Goal: Task Accomplishment & Management: Manage account settings

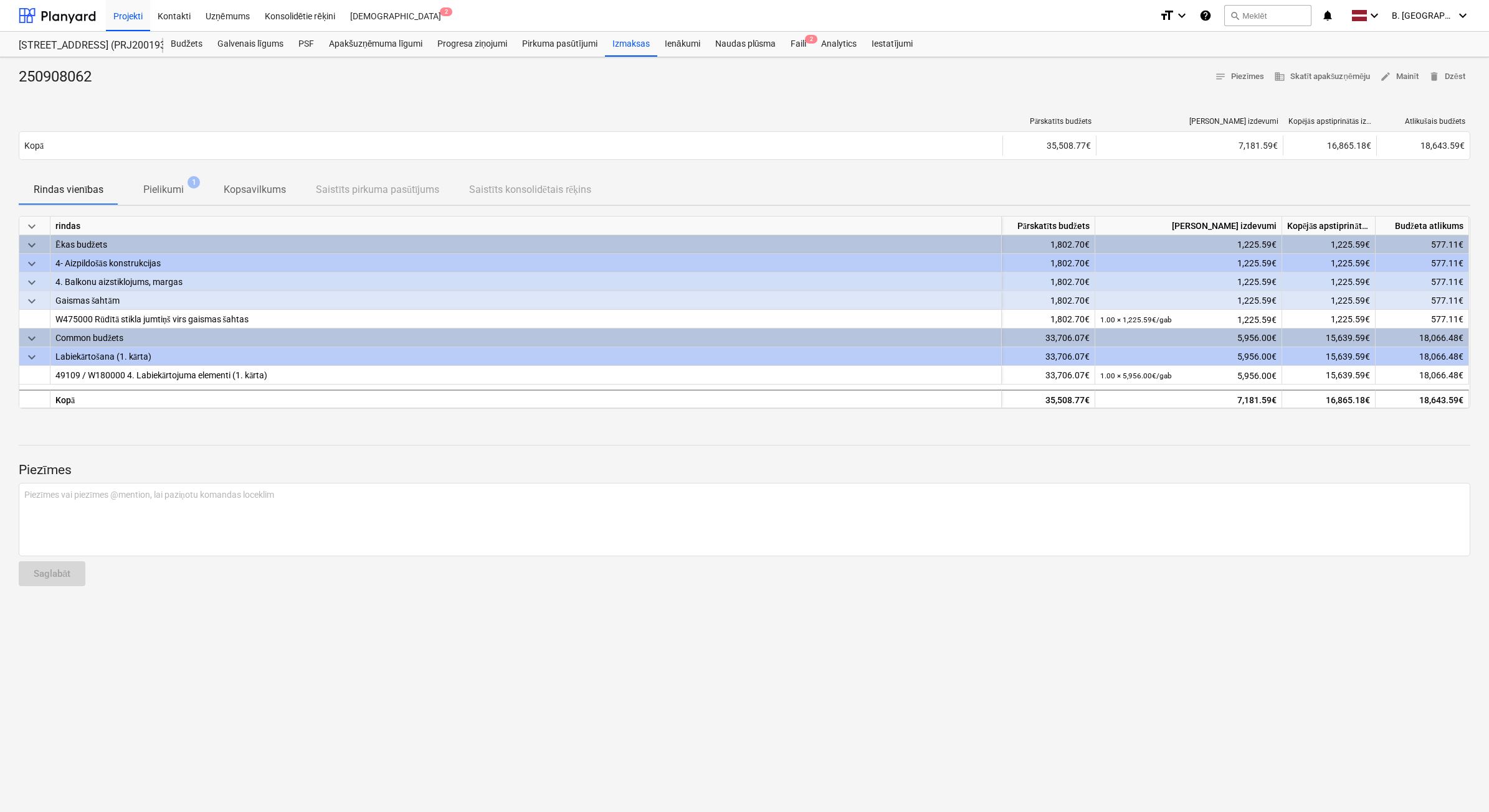
click at [514, 714] on div "250908062 notes Piezīmes business Skatīt apakšuzņēmēju edit Mainīt delete Dzēst…" at bounding box center [744, 435] width 1489 height 755
click at [126, 353] on div "Labiekārtošana (1. kārta)" at bounding box center [526, 356] width 941 height 18
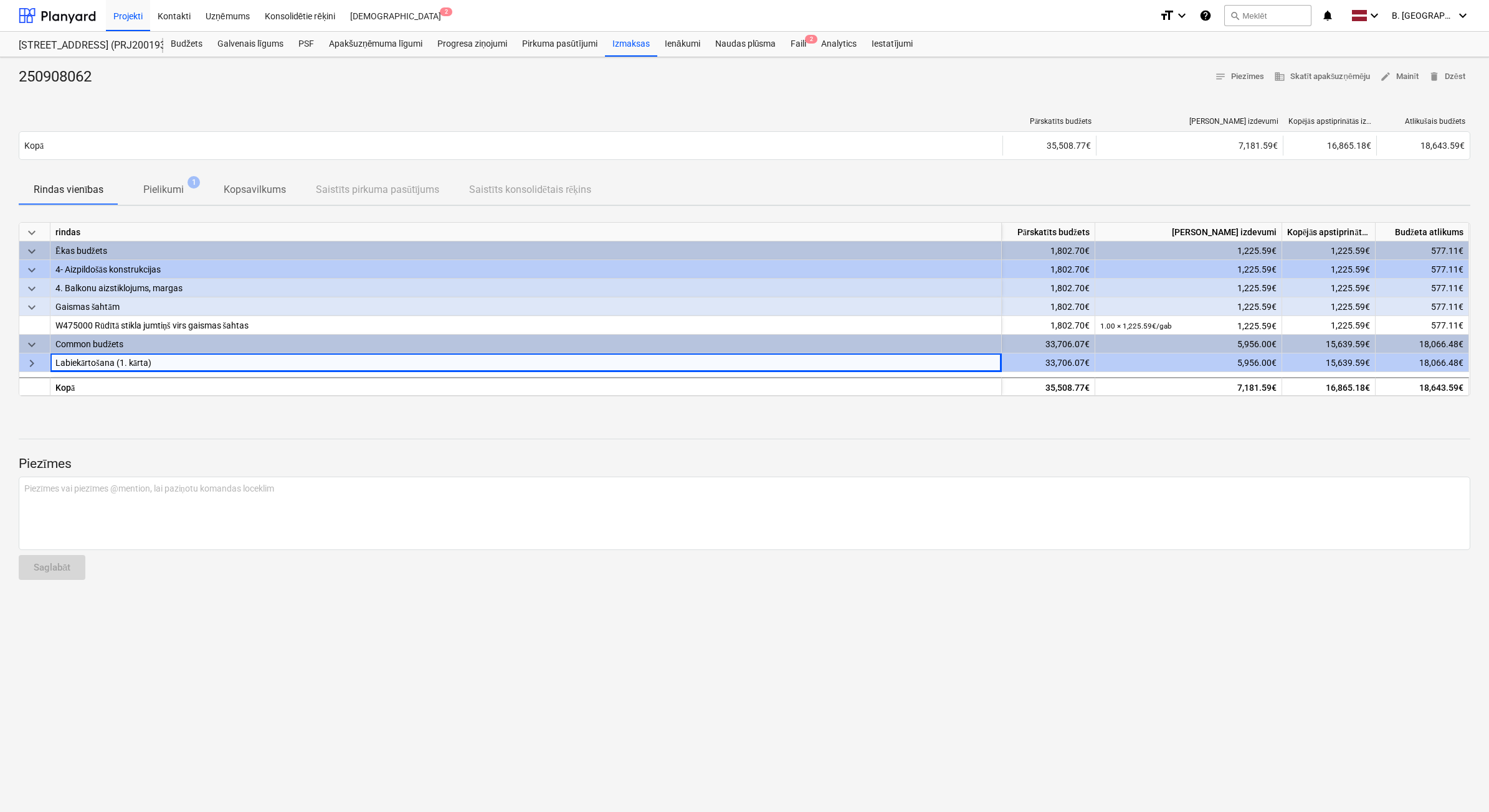
click at [87, 340] on div "Common budžets" at bounding box center [526, 344] width 941 height 18
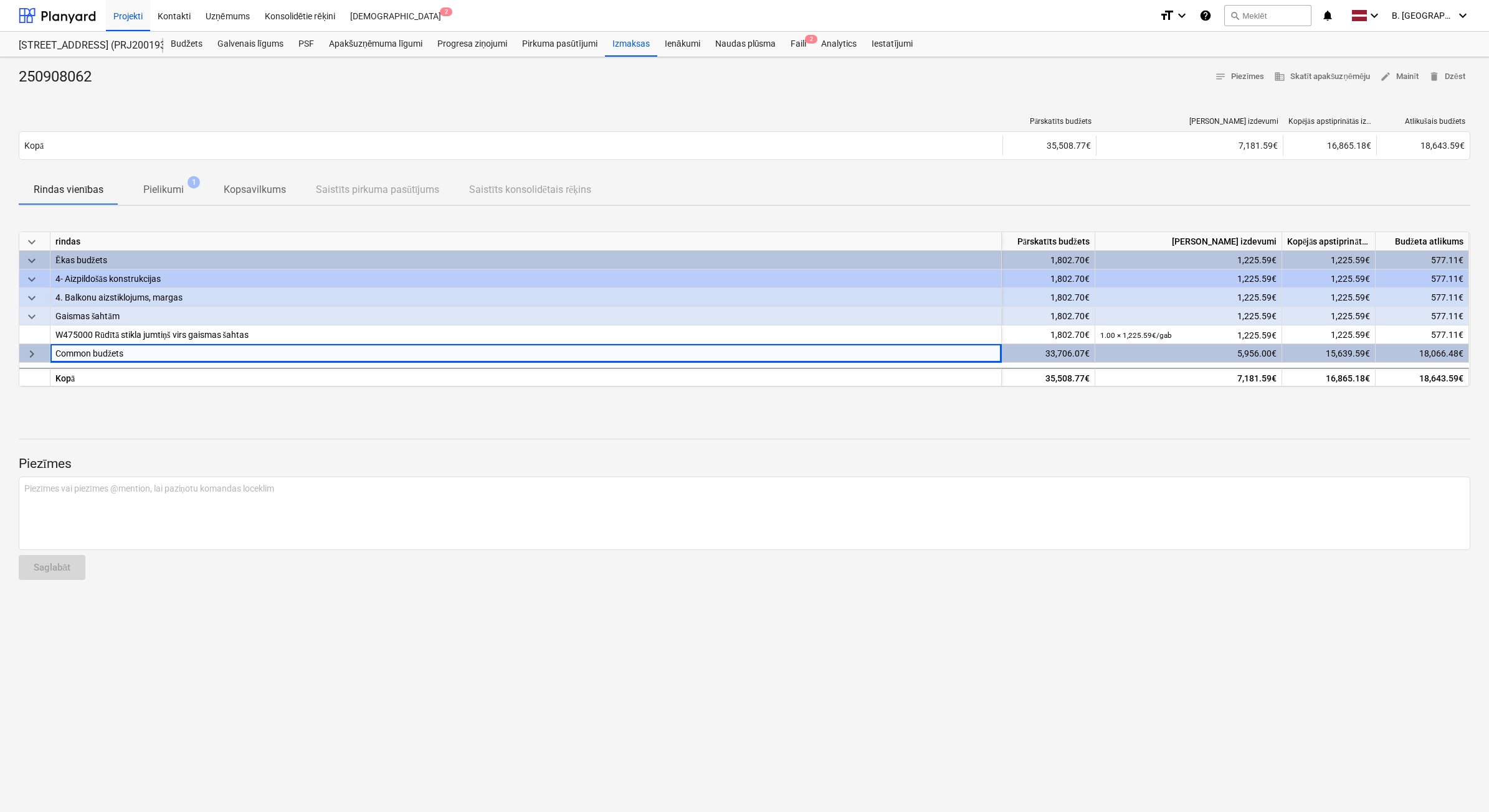
click at [24, 360] on span "keyboard_arrow_right" at bounding box center [32, 354] width 15 height 15
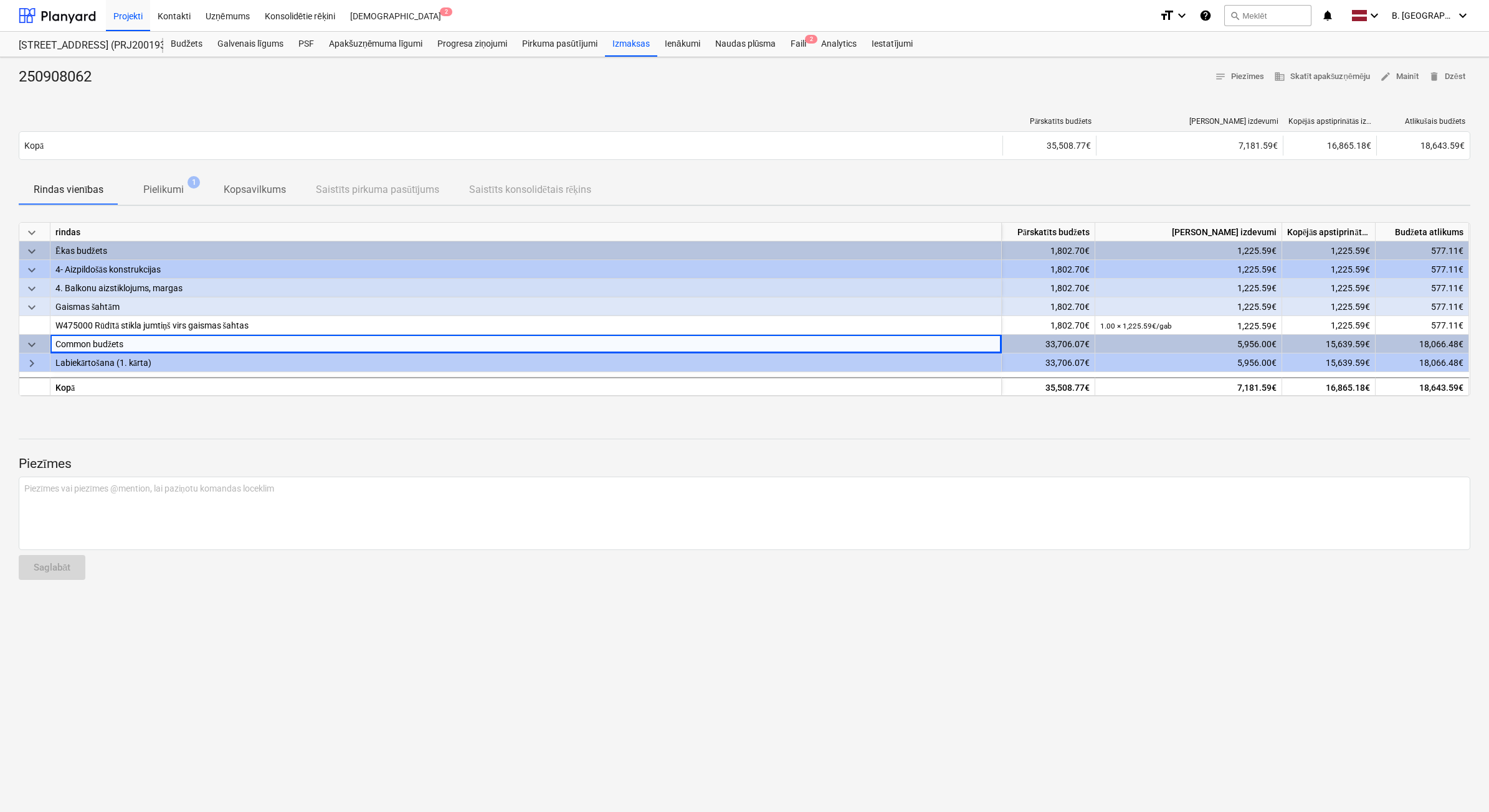
click at [24, 360] on span "keyboard_arrow_right" at bounding box center [32, 363] width 15 height 15
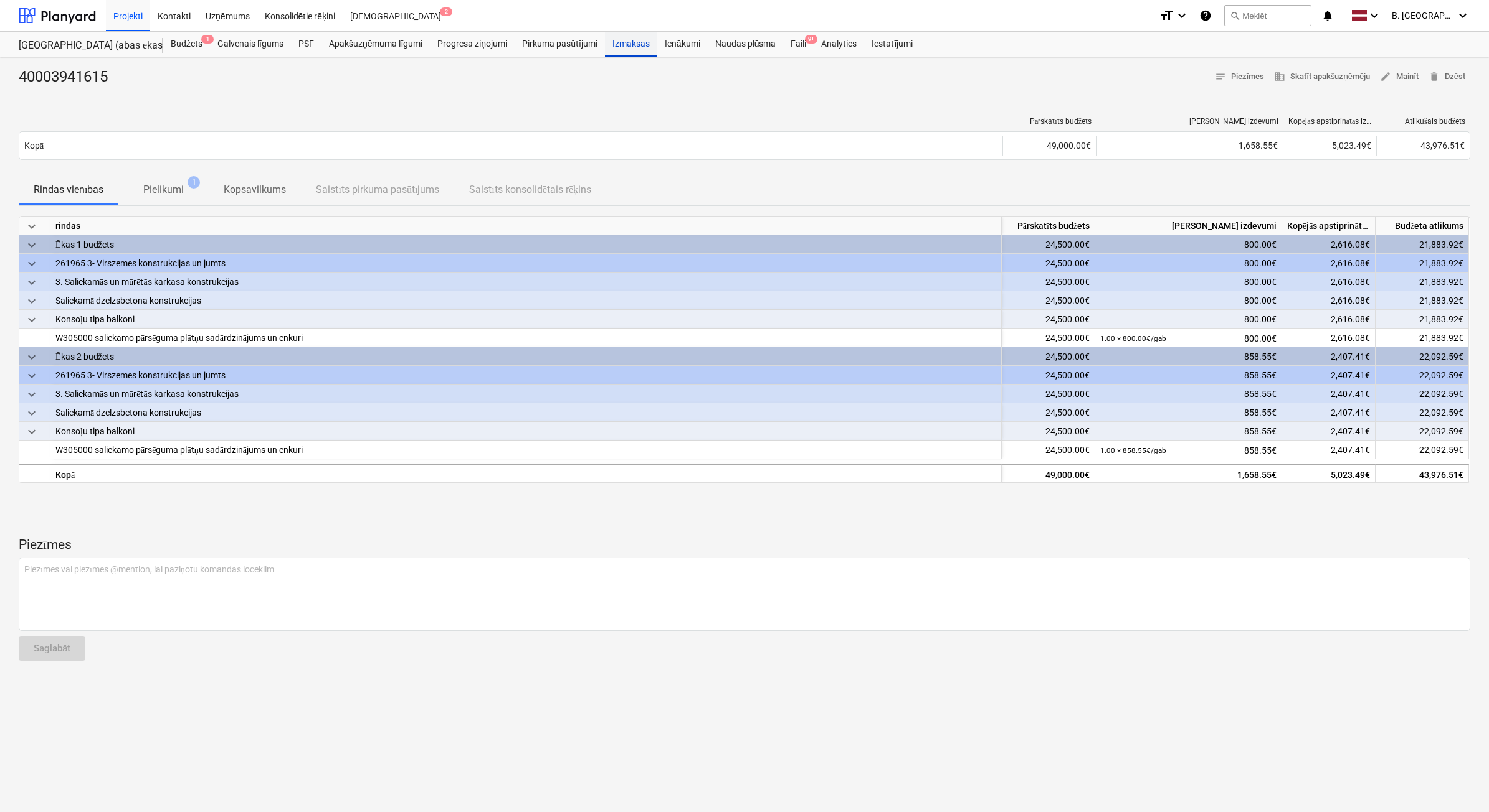
click at [622, 48] on div "Izmaksas" at bounding box center [631, 44] width 52 height 25
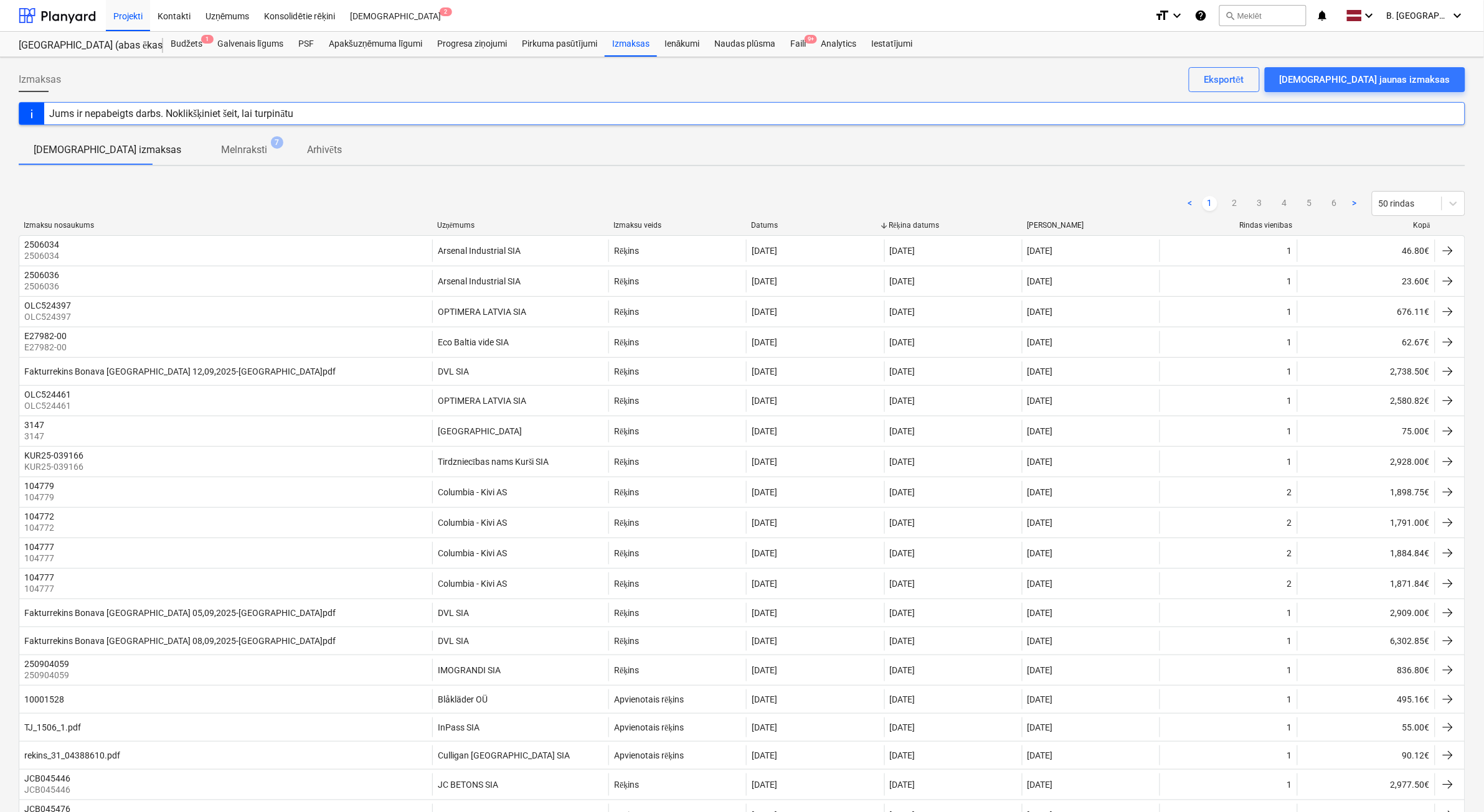
click at [1418, 230] on div "Izmaksu nosaukums Uzņēmums Izmaksu veids Datums Rēķina datums [PERSON_NAME] vie…" at bounding box center [742, 228] width 1447 height 14
click at [1420, 224] on div "Kopā" at bounding box center [1366, 226] width 127 height 9
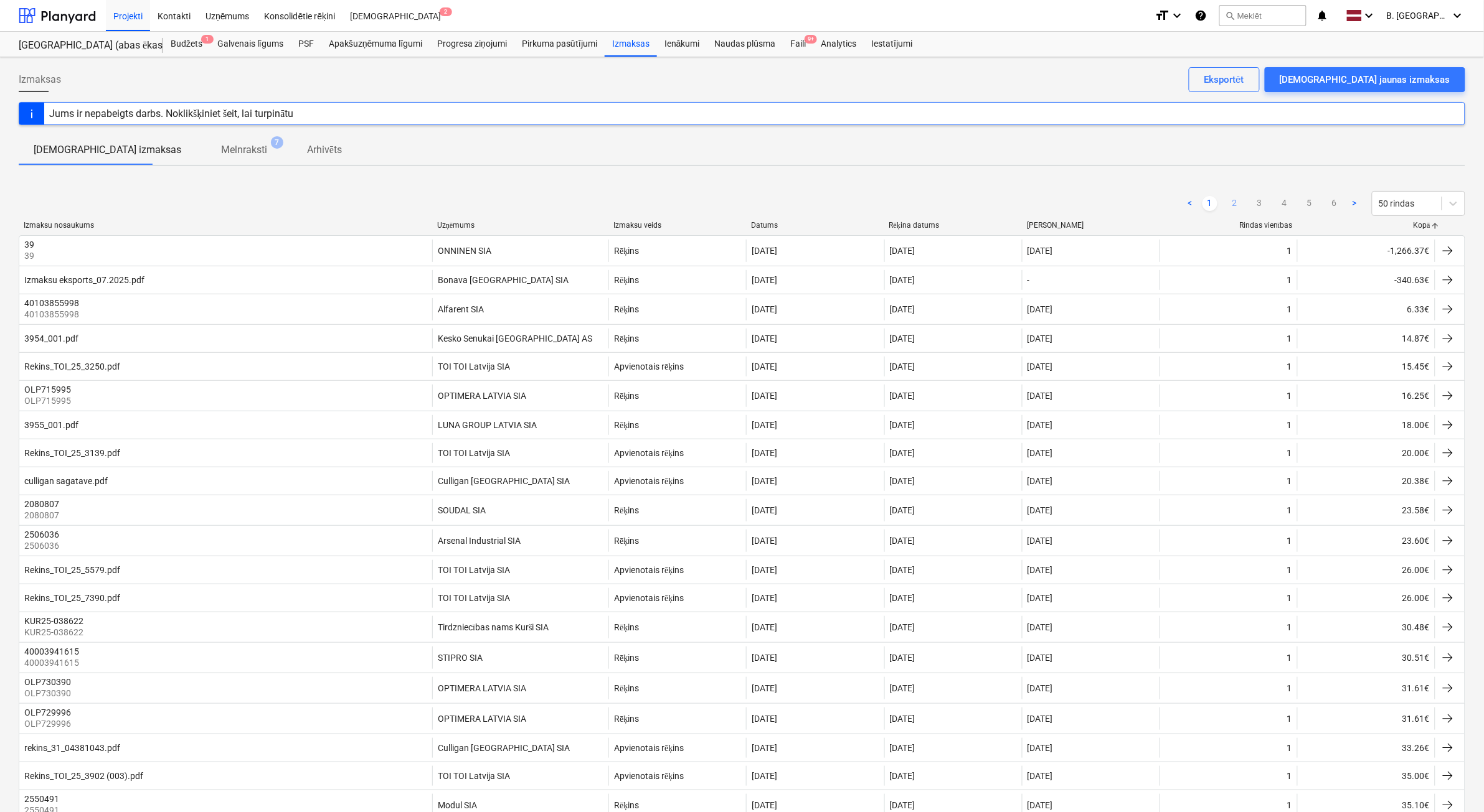
click at [1234, 203] on link "2" at bounding box center [1235, 203] width 15 height 15
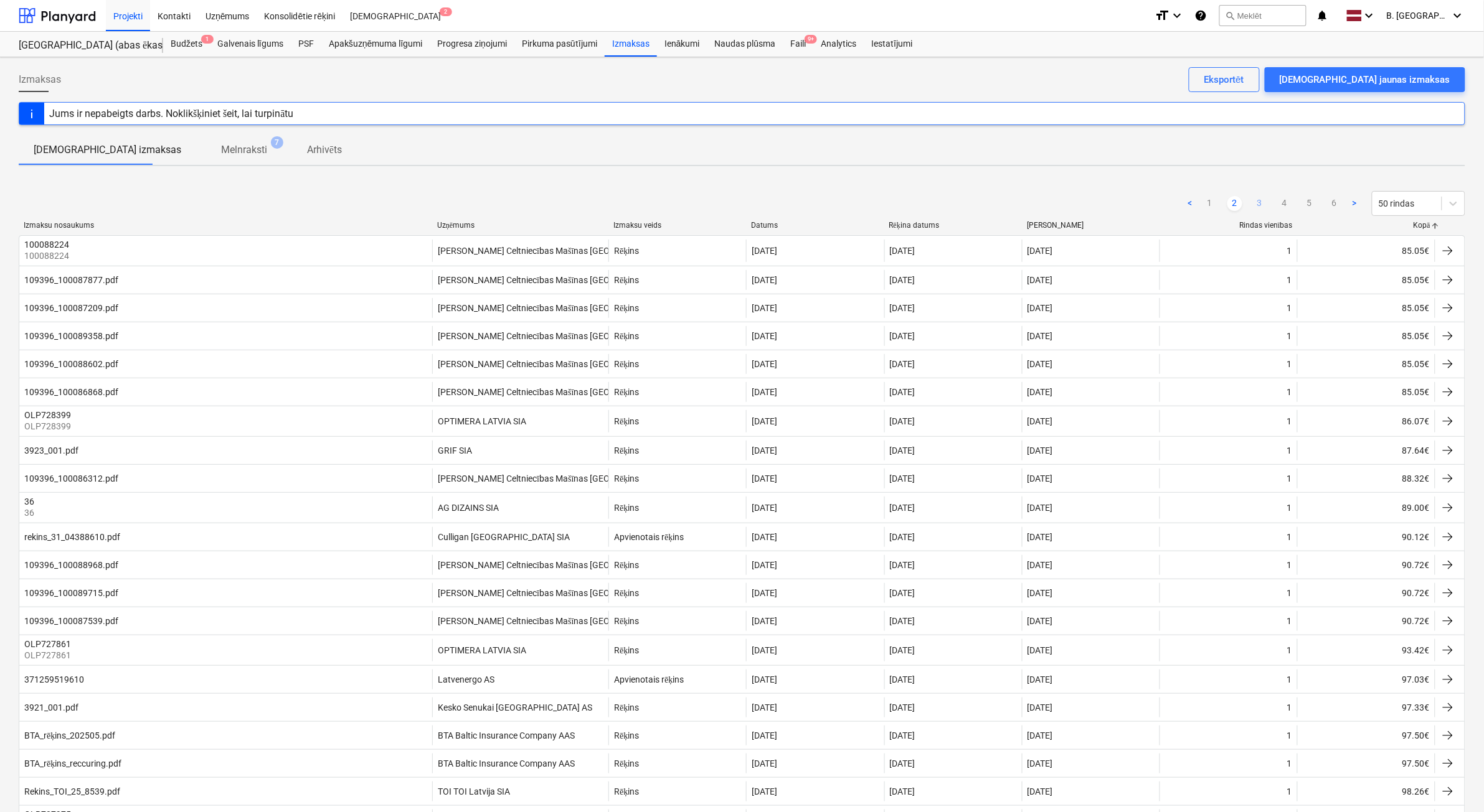
click at [1254, 207] on link "3" at bounding box center [1260, 203] width 15 height 15
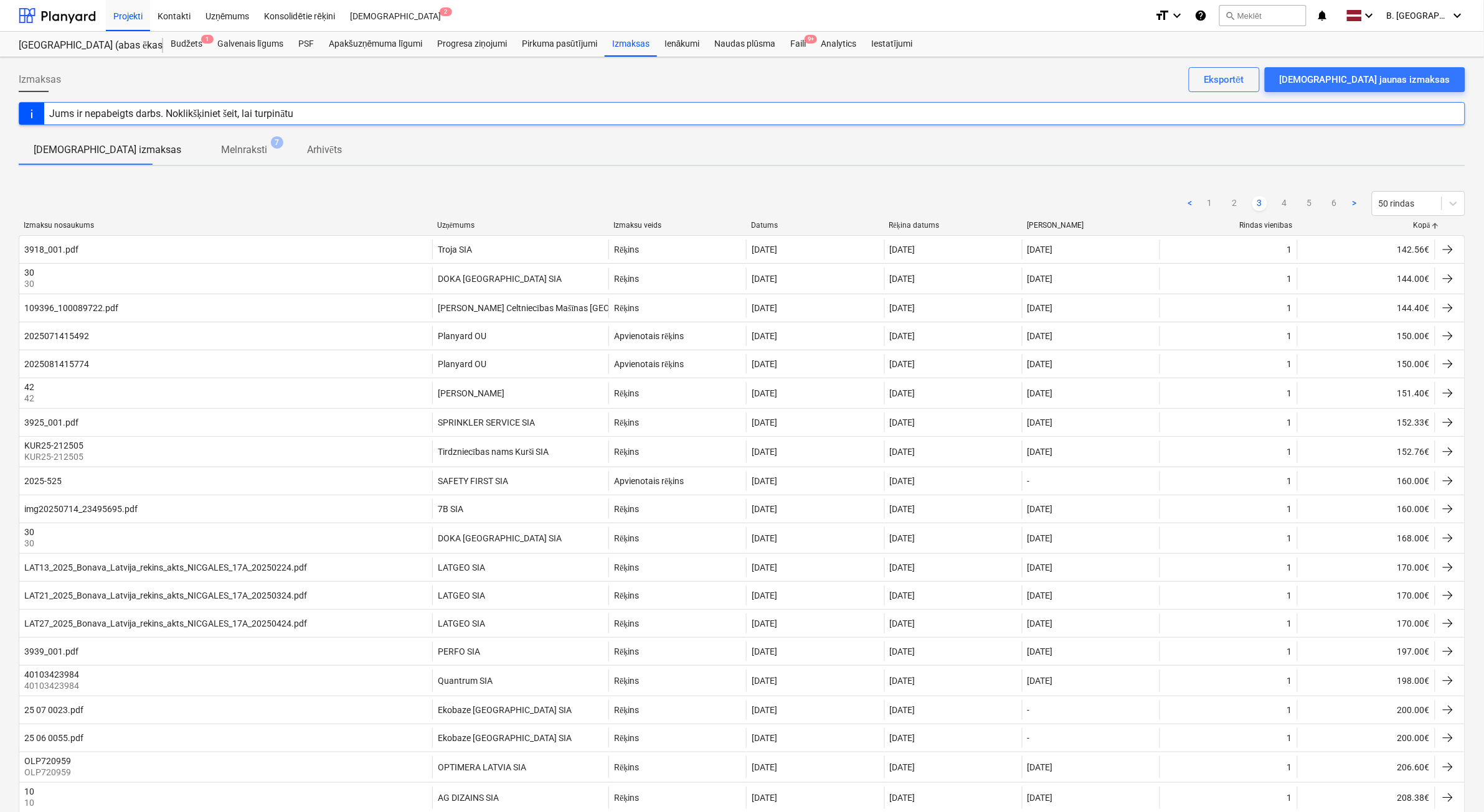
click at [1258, 207] on link "3" at bounding box center [1260, 203] width 15 height 15
click at [1275, 207] on ul "< 1 2 3 4 5 6 >" at bounding box center [1272, 203] width 179 height 15
click at [1288, 206] on link "4" at bounding box center [1284, 203] width 15 height 15
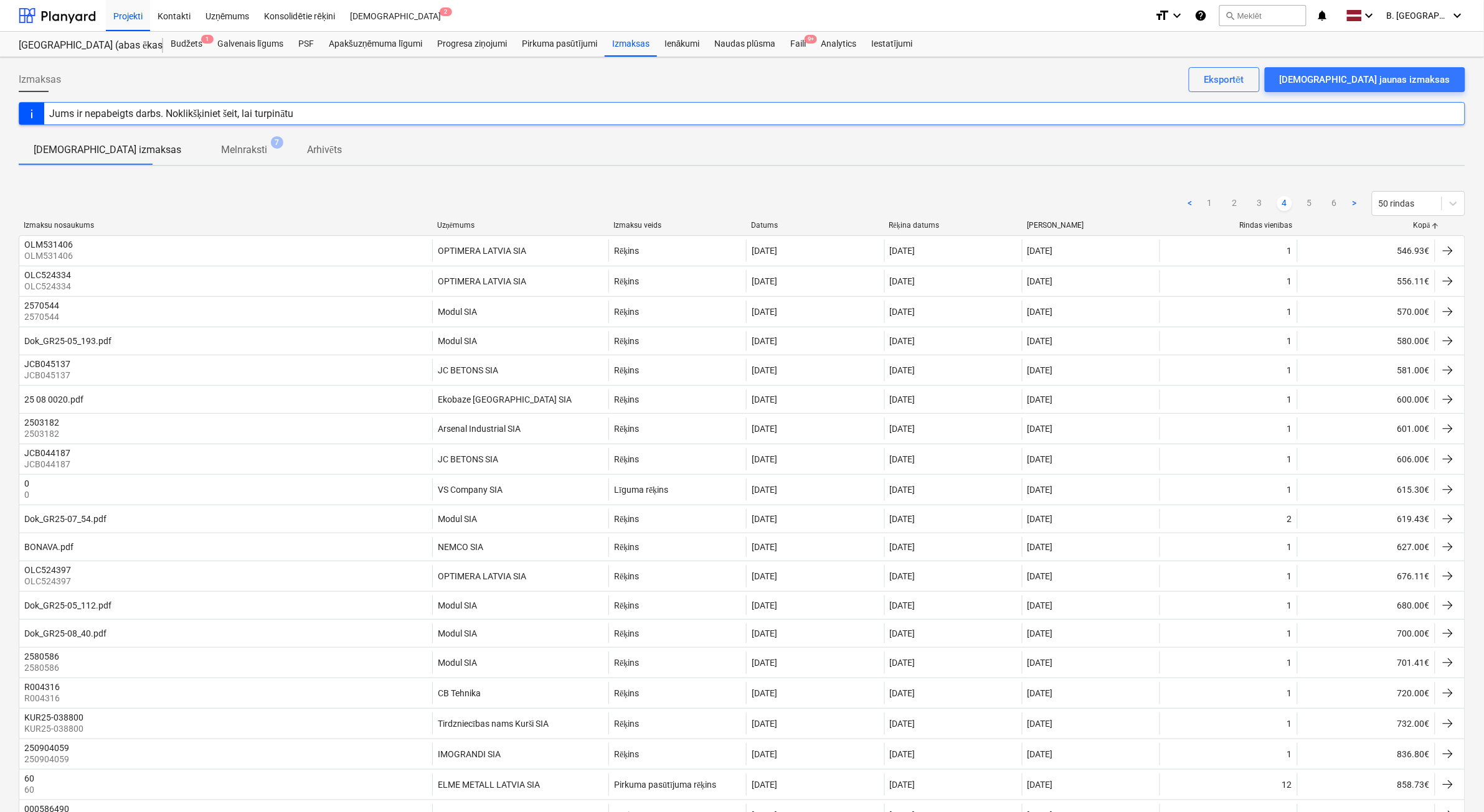
drag, startPoint x: 1304, startPoint y: 206, endPoint x: 1319, endPoint y: 206, distance: 15.0
click at [1306, 206] on ul "< 1 2 3 4 5 6 >" at bounding box center [1272, 203] width 179 height 15
click at [1345, 203] on ul "< 1 2 3 4 5 6 >" at bounding box center [1272, 203] width 179 height 15
click at [1333, 201] on link "6" at bounding box center [1334, 203] width 15 height 15
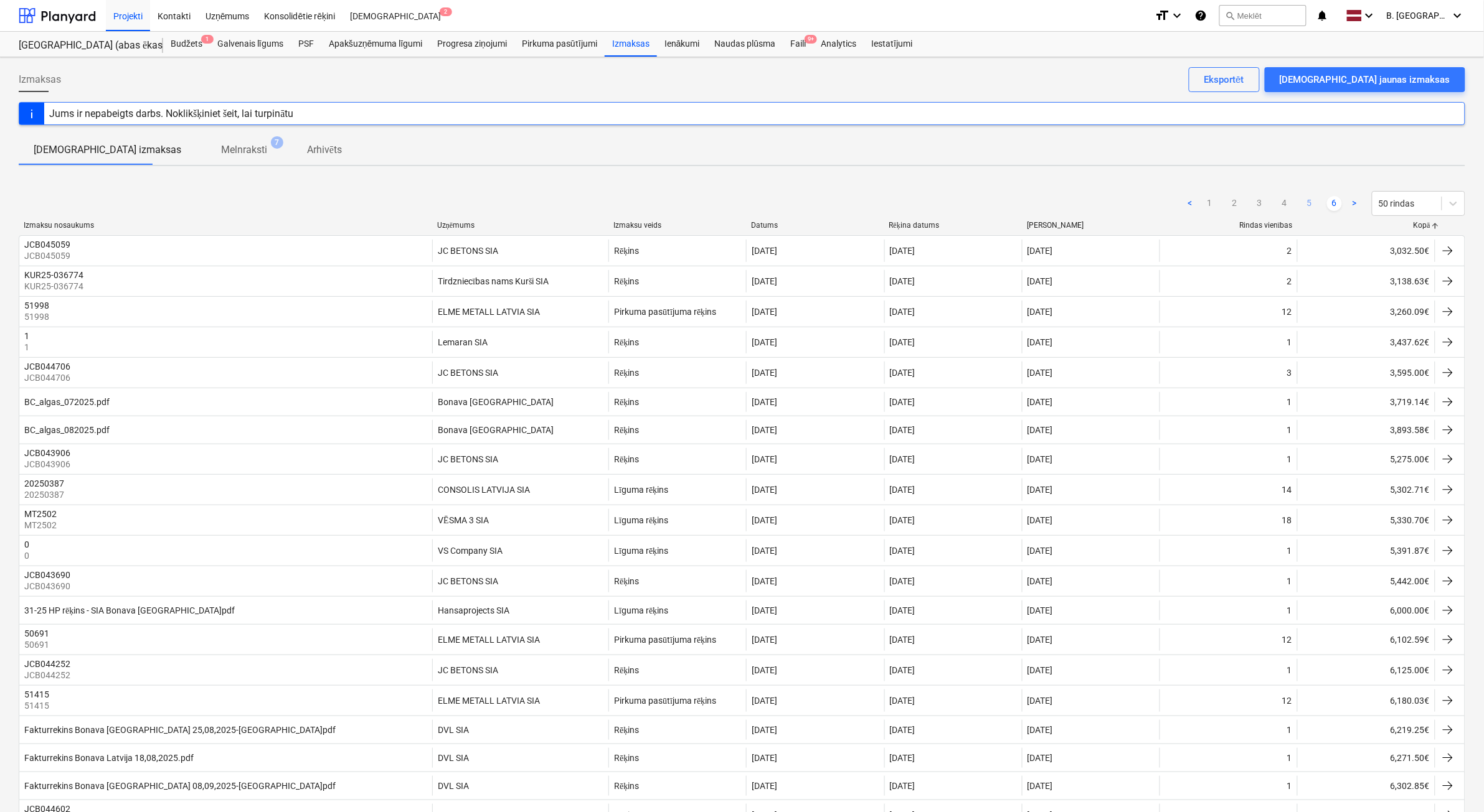
click at [1306, 203] on link "5" at bounding box center [1309, 203] width 15 height 15
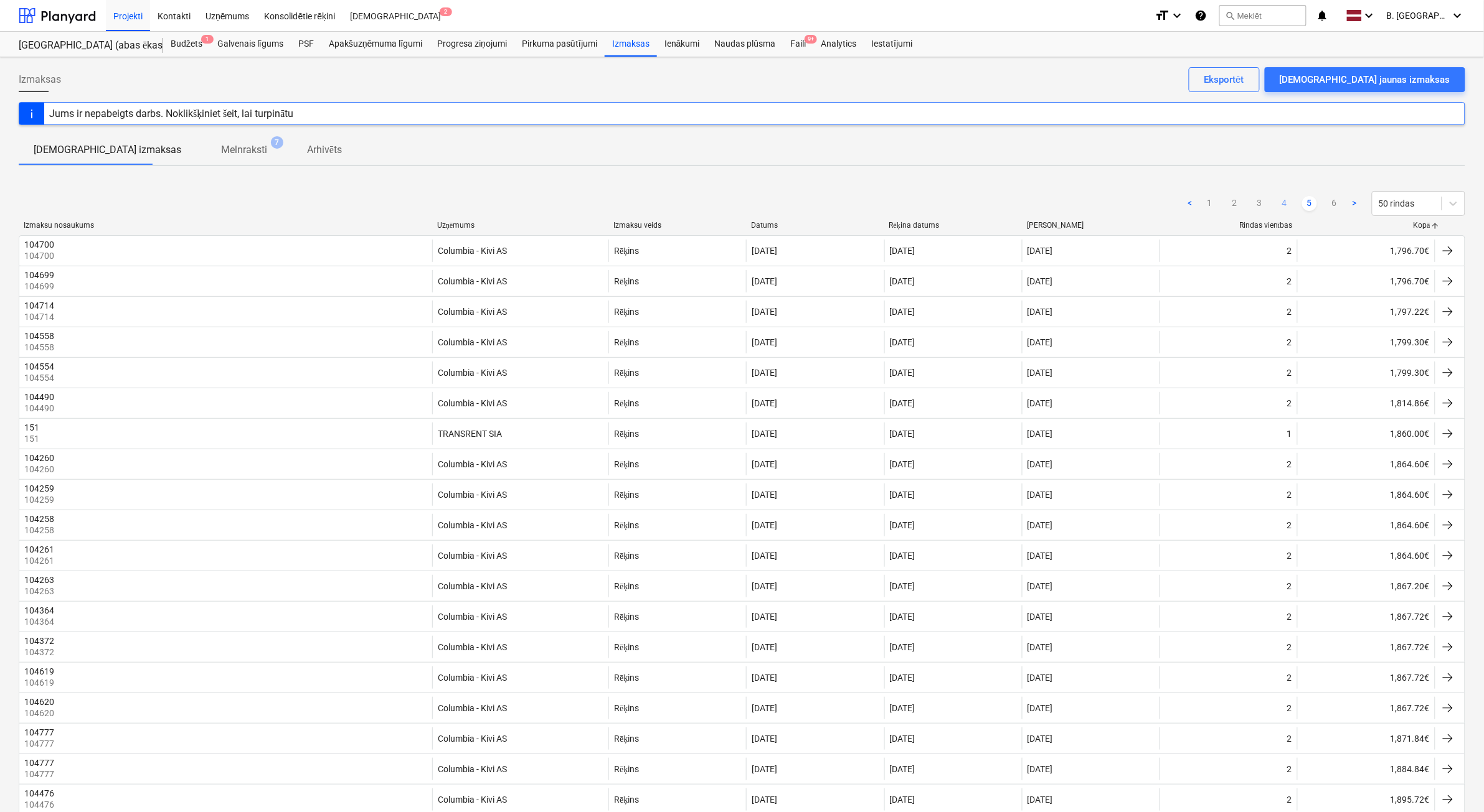
click at [1286, 203] on link "4" at bounding box center [1284, 203] width 15 height 15
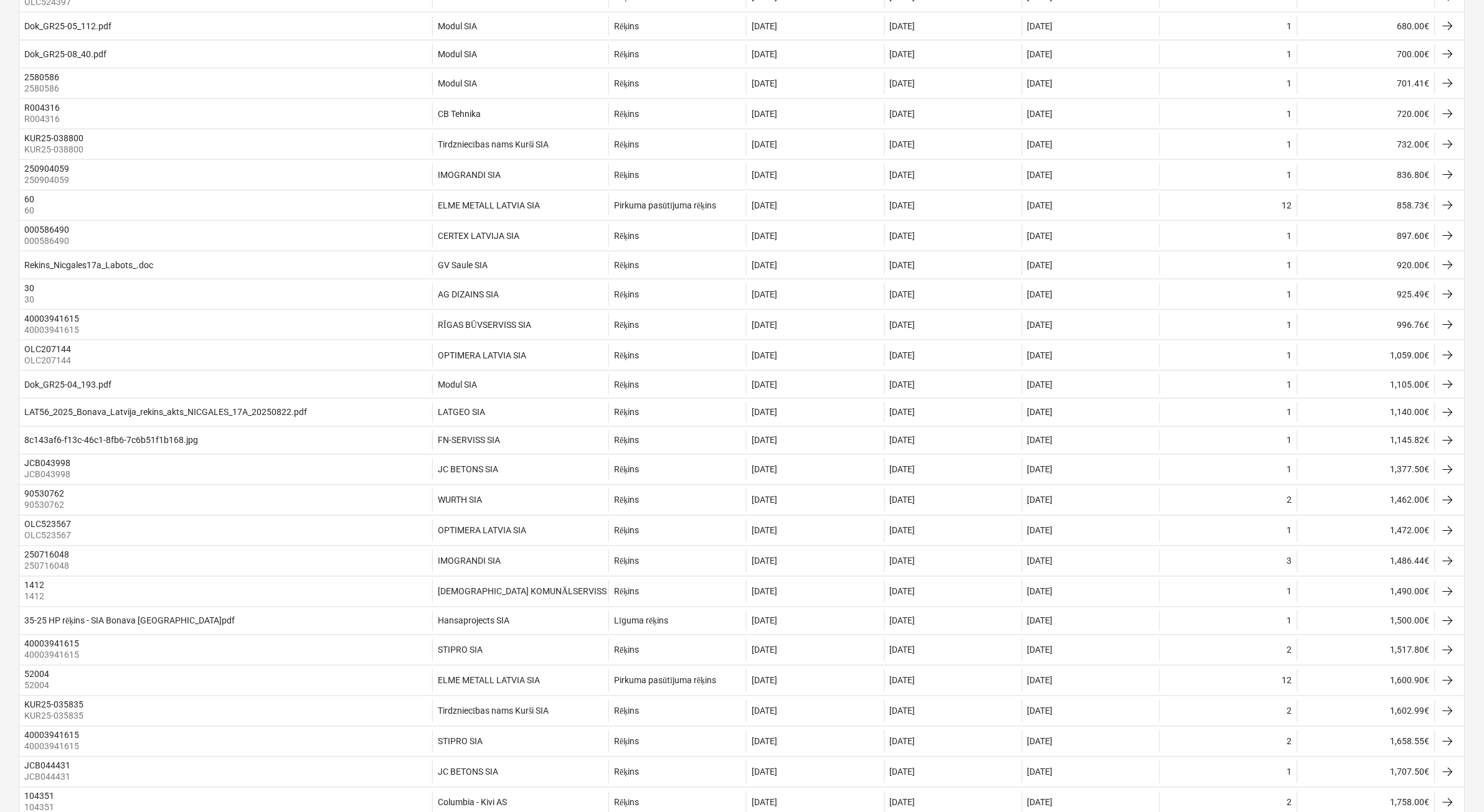
scroll to position [622, 0]
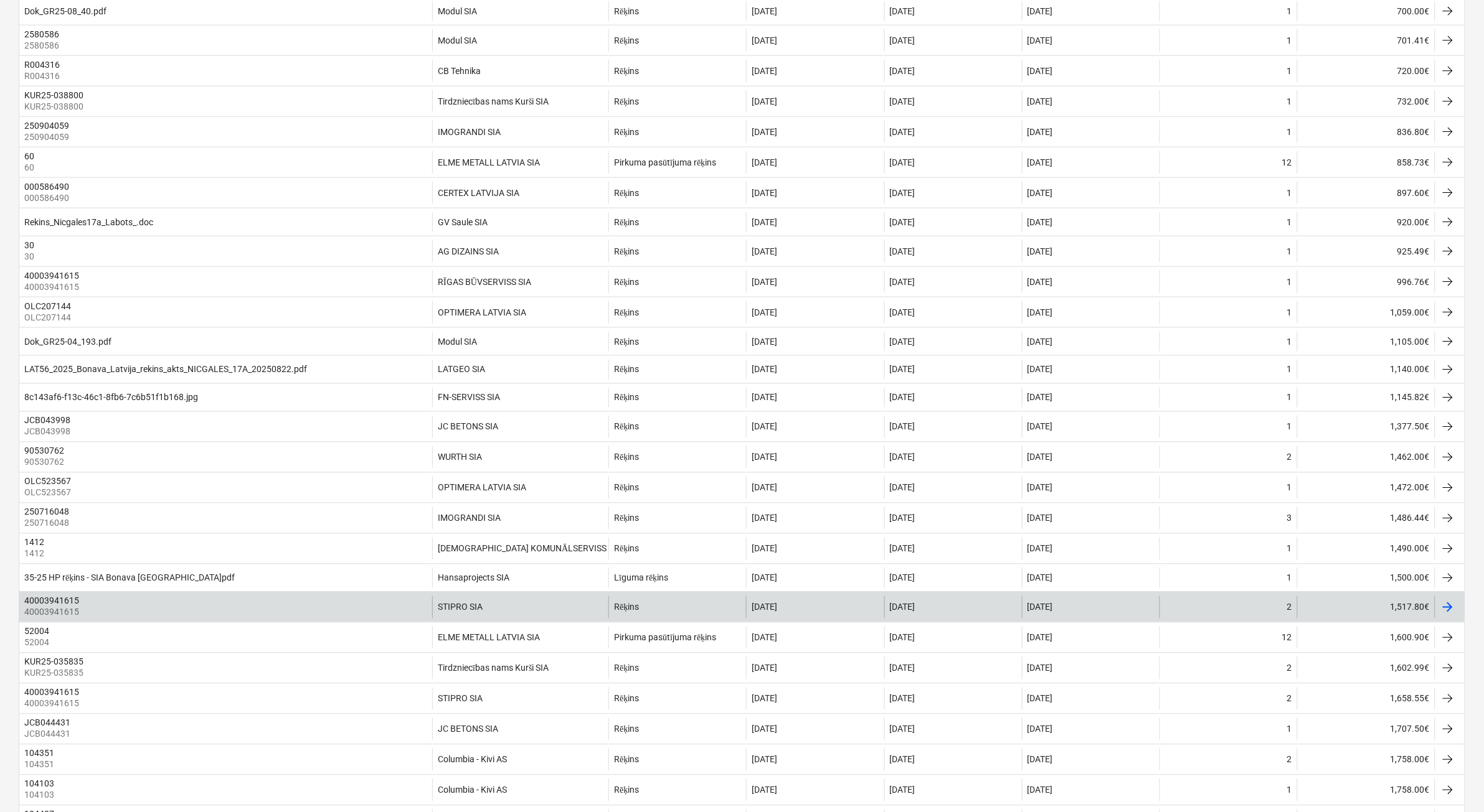
click at [1346, 619] on div "1,517.80€" at bounding box center [1366, 608] width 138 height 22
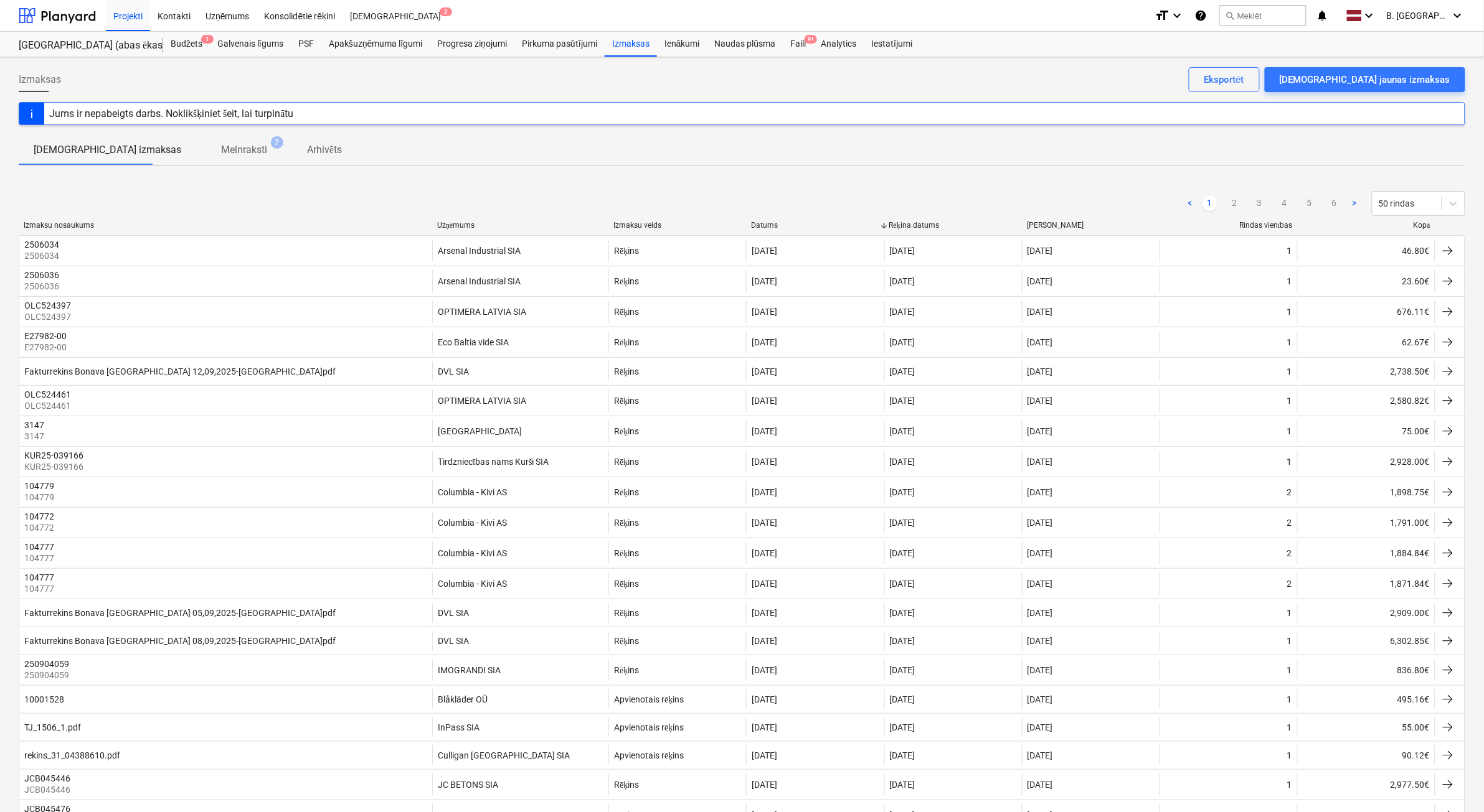
click at [1414, 232] on div "Izmaksu nosaukums Uzņēmums Izmaksu veids Datums Rēķina datums Termiņš Rindas vi…" at bounding box center [742, 228] width 1447 height 14
click at [1416, 226] on div "Kopā" at bounding box center [1366, 226] width 127 height 9
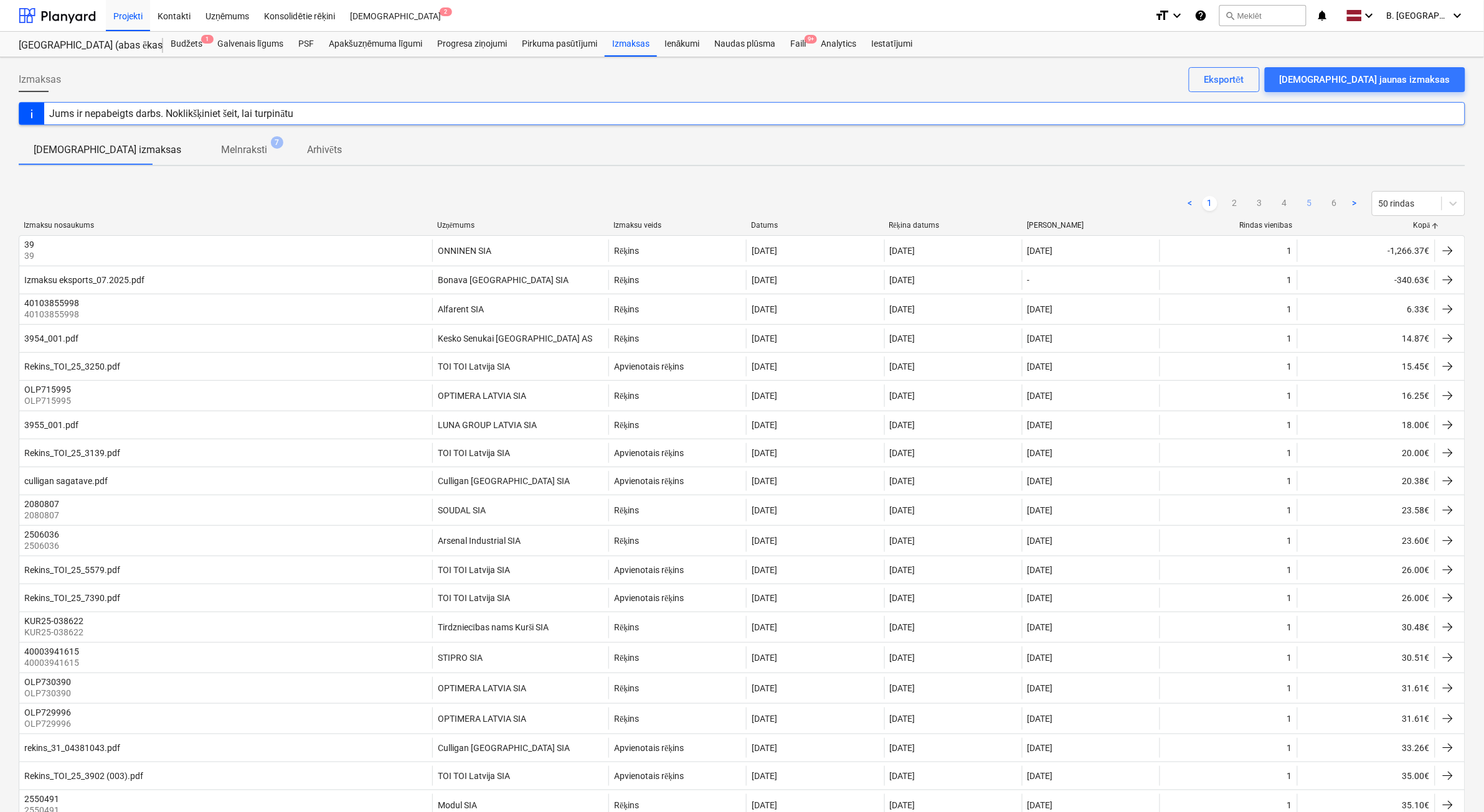
click at [1307, 205] on link "5" at bounding box center [1309, 203] width 15 height 15
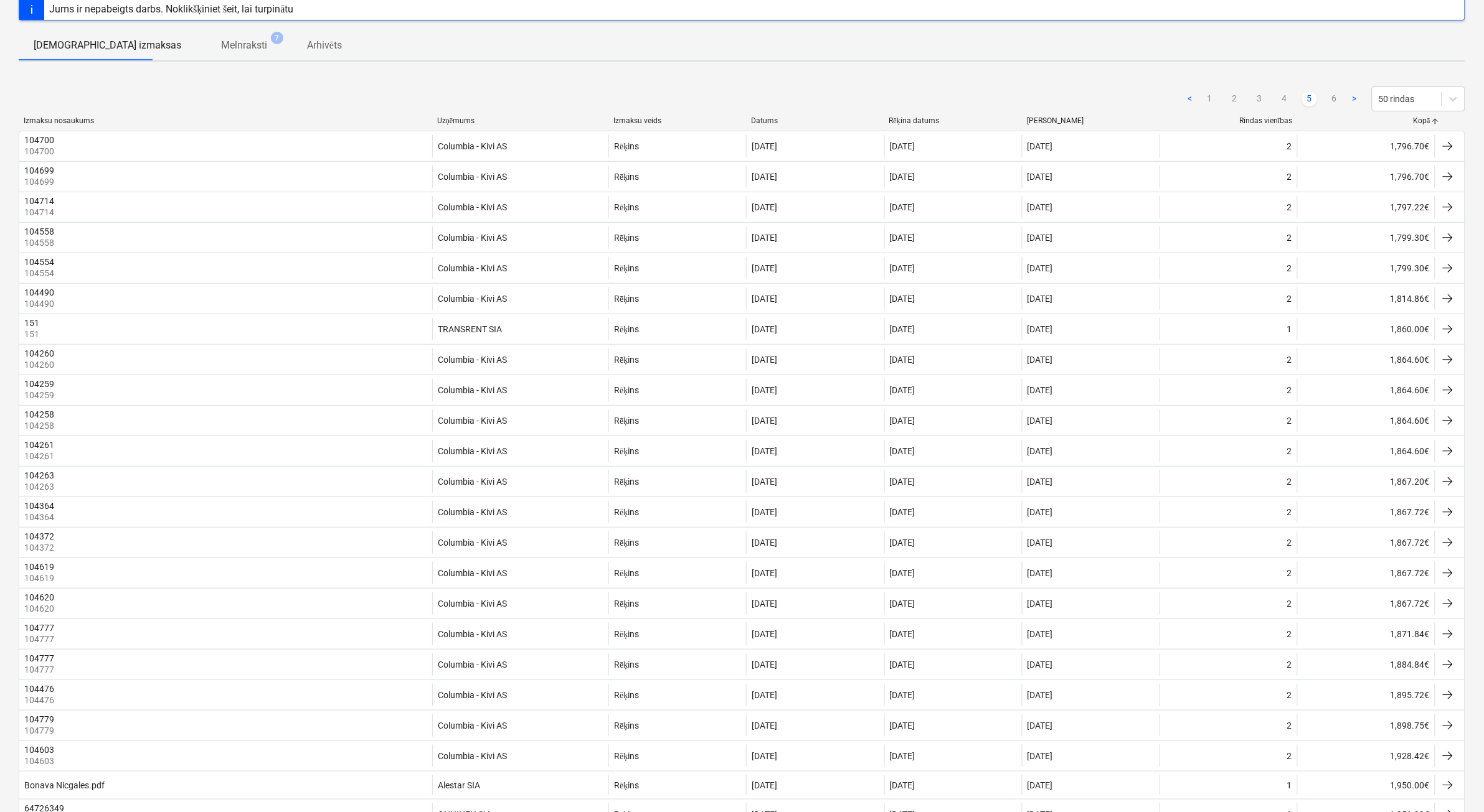
scroll to position [78, 0]
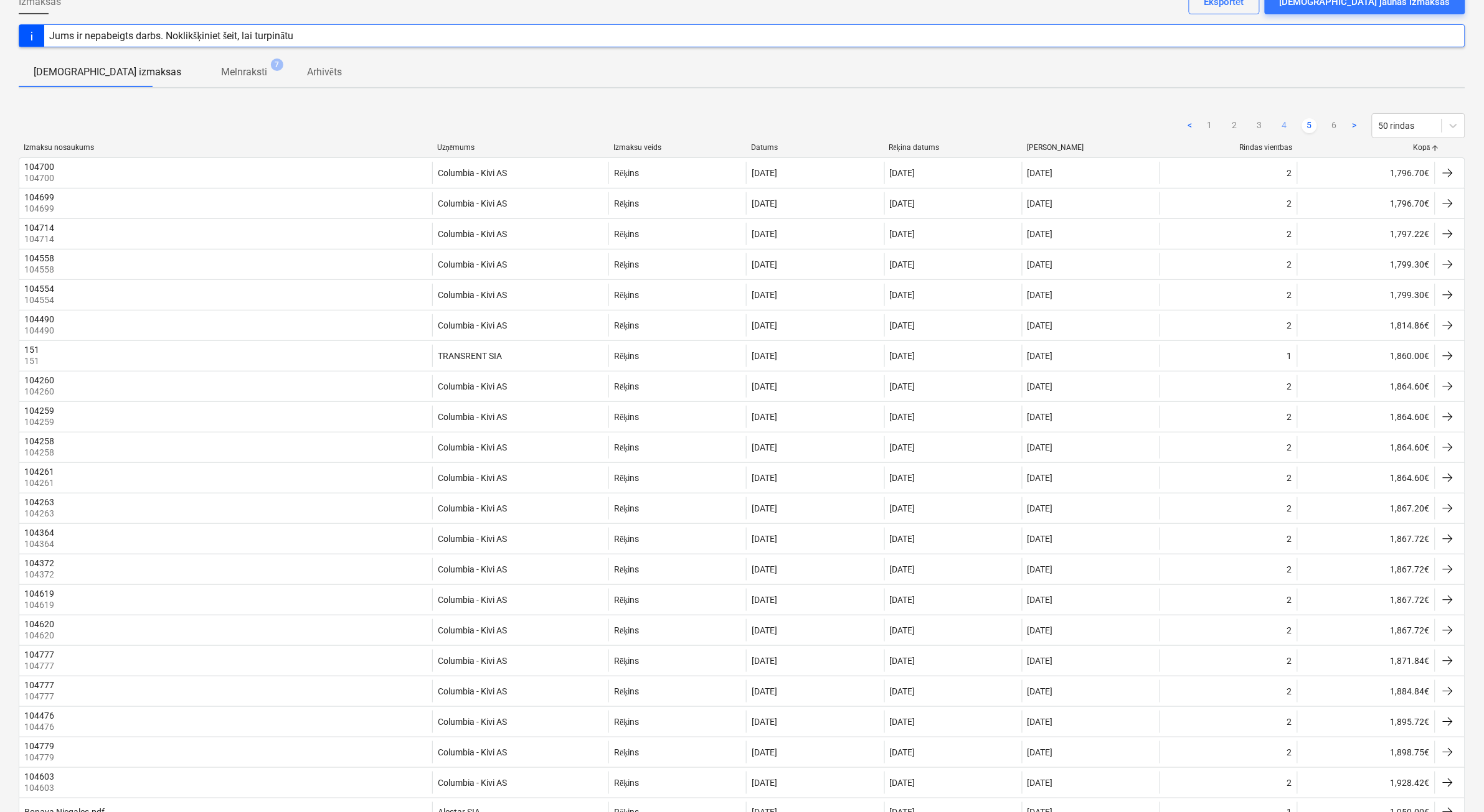
click at [1284, 120] on link "4" at bounding box center [1284, 125] width 15 height 15
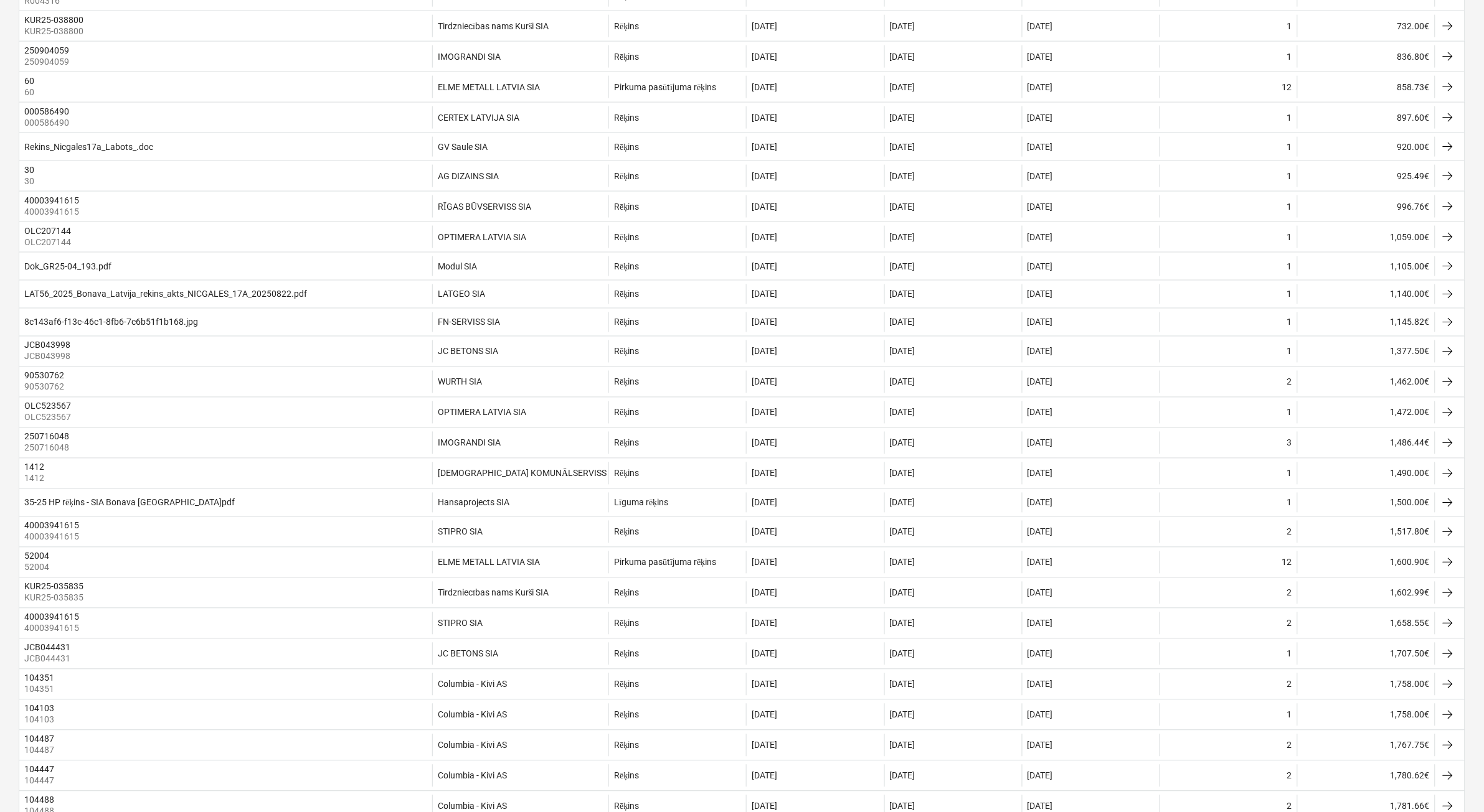
scroll to position [701, 0]
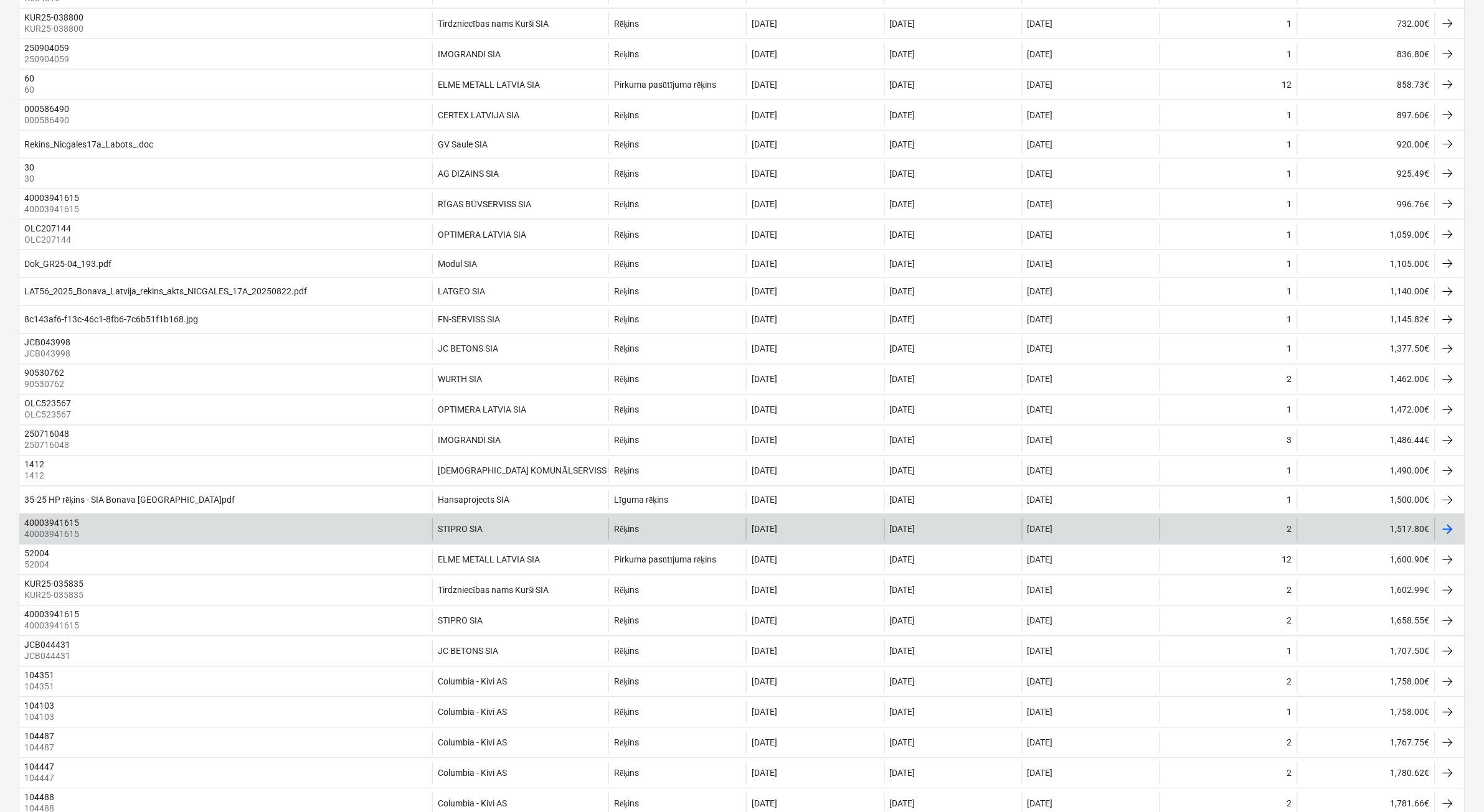
click at [242, 541] on div "40003941615 40003941615" at bounding box center [226, 530] width 413 height 22
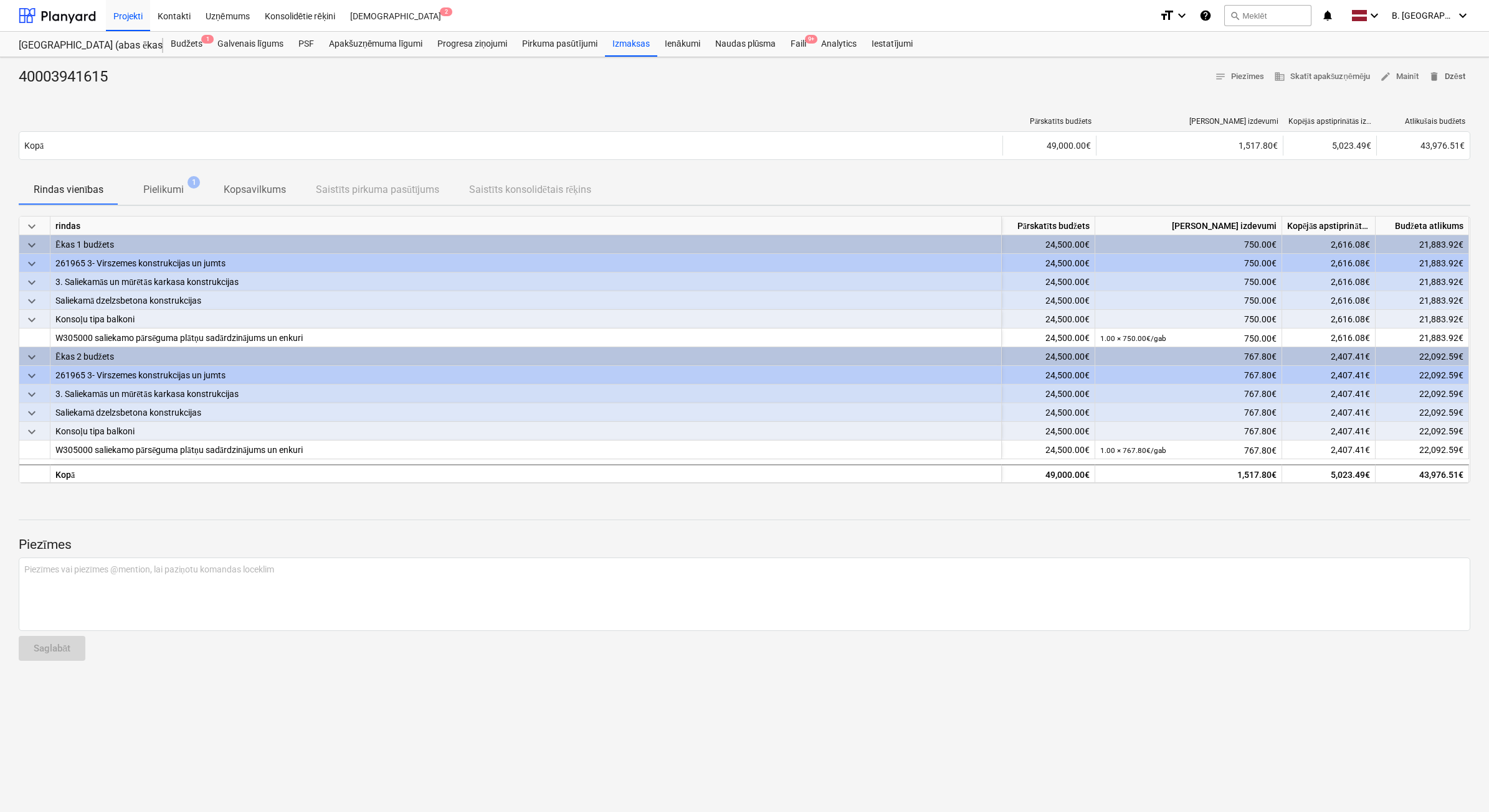
click at [1459, 74] on span "delete Dzēst" at bounding box center [1447, 76] width 37 height 14
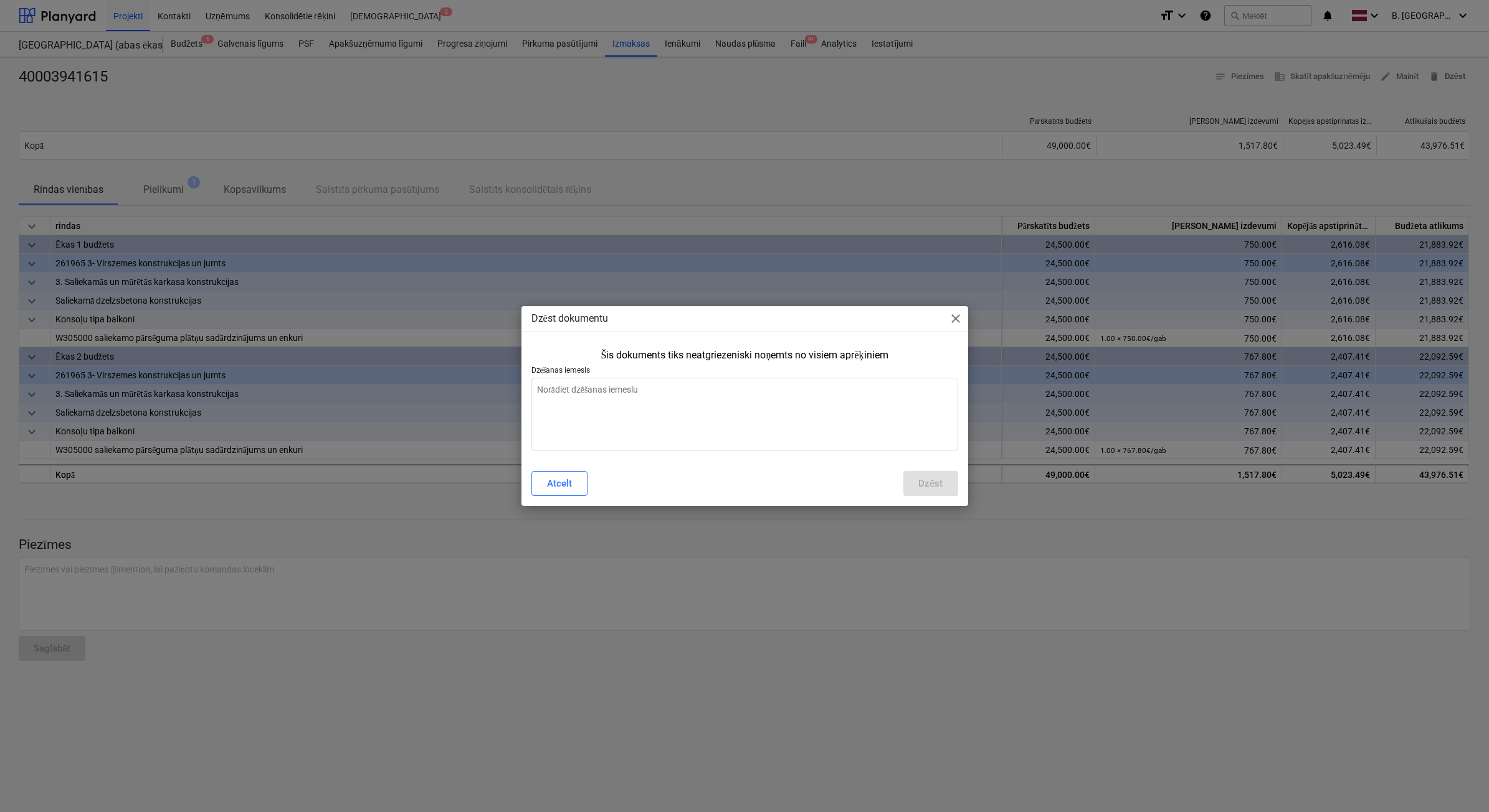
type textarea "x"
click at [739, 431] on textarea at bounding box center [744, 414] width 427 height 73
type textarea "K"
type textarea "x"
type textarea "Kļ"
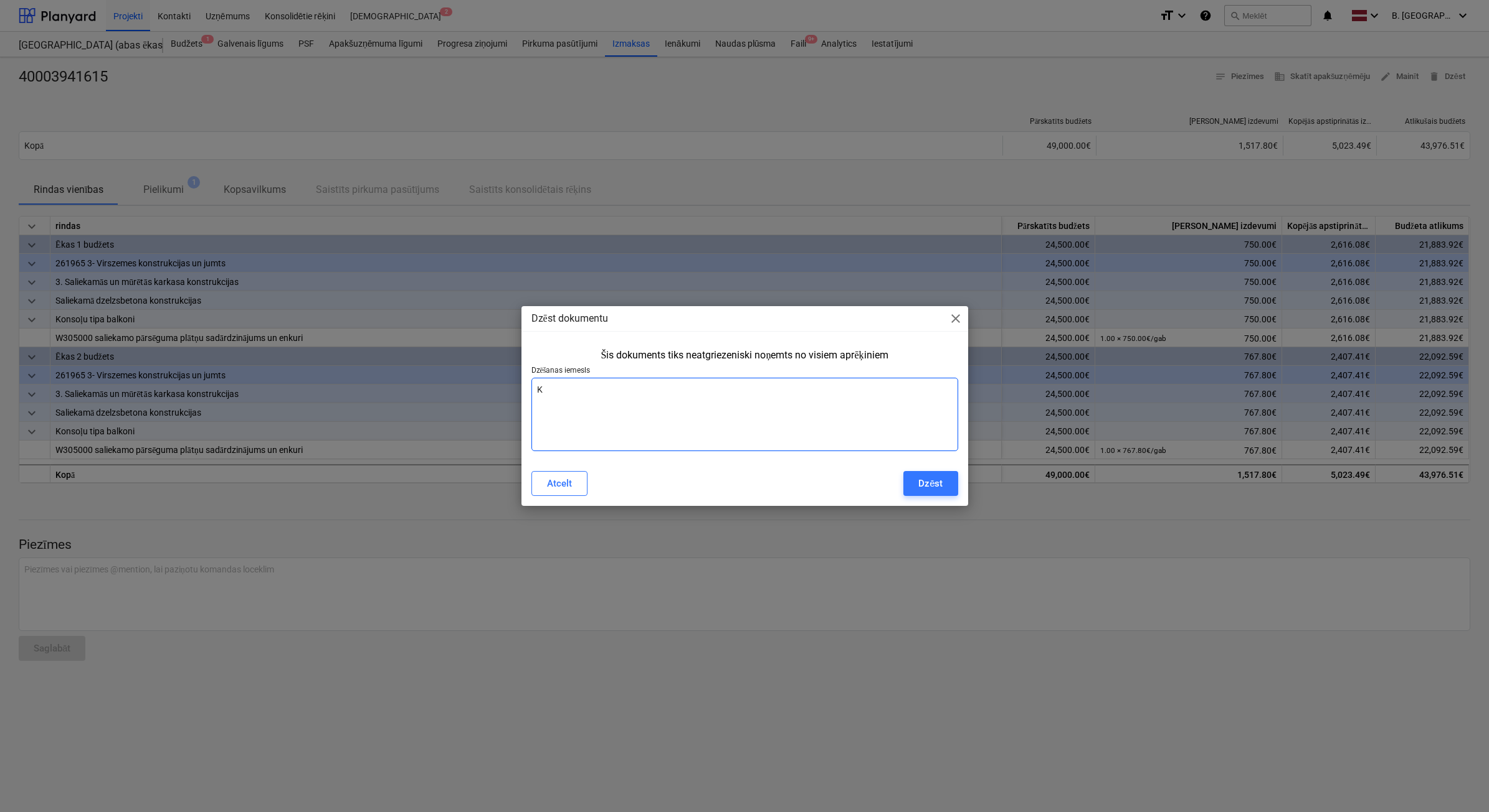
type textarea "x"
type textarea "K"
type textarea "x"
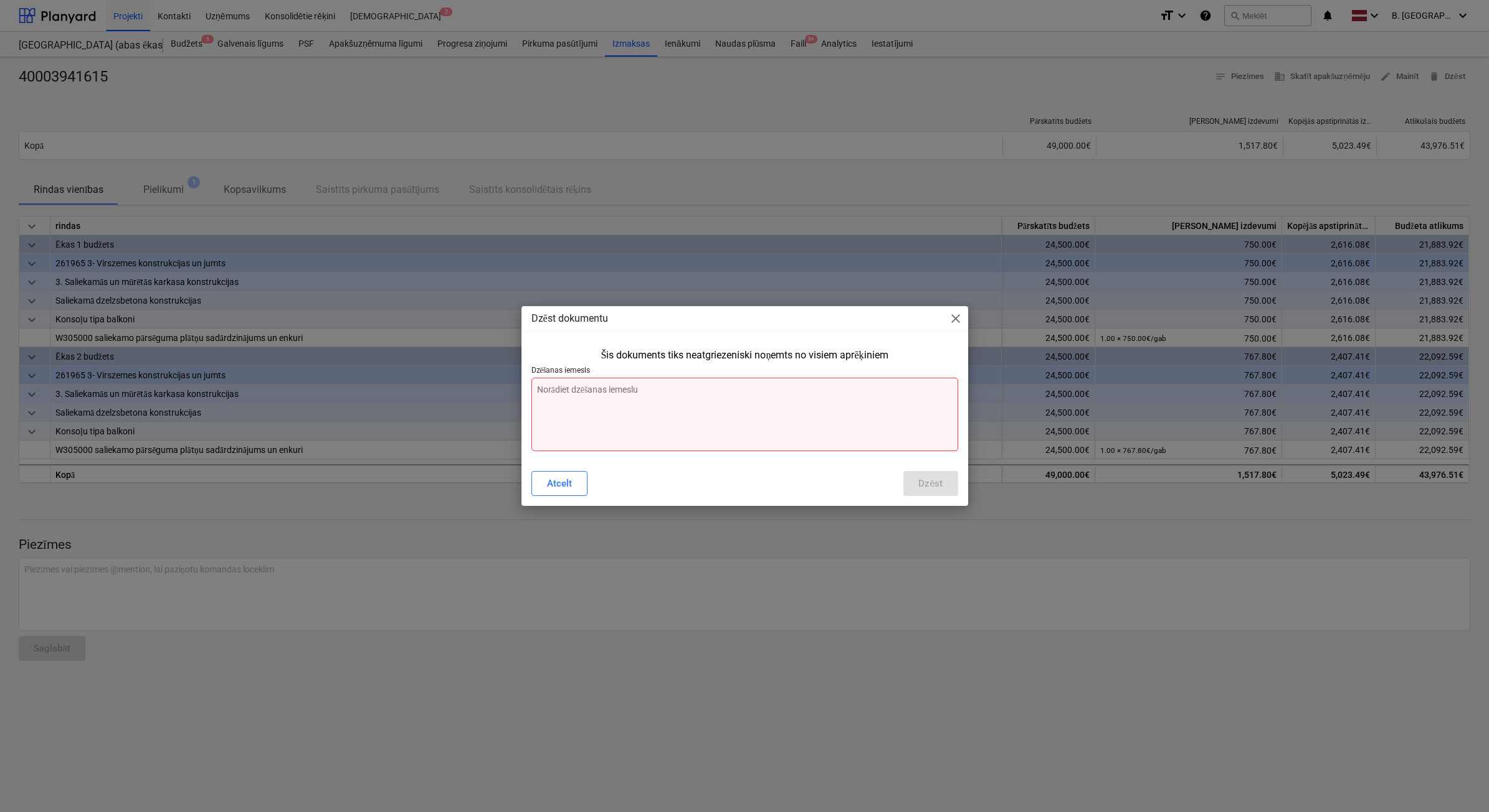
type textarea "N"
type textarea "x"
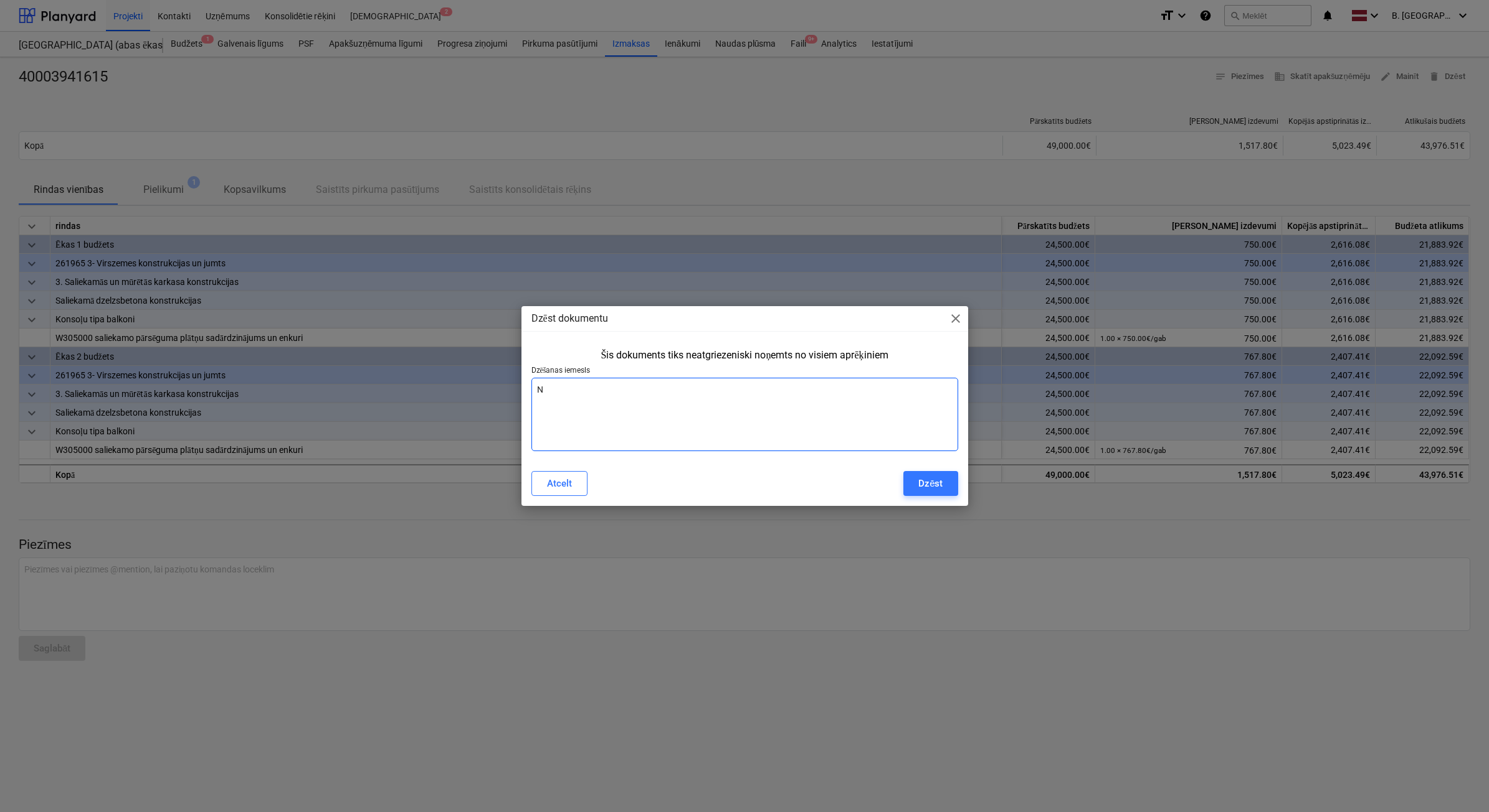
type textarea "Ne"
type textarea "x"
type textarea "Nep"
type textarea "x"
type textarea "Nepa"
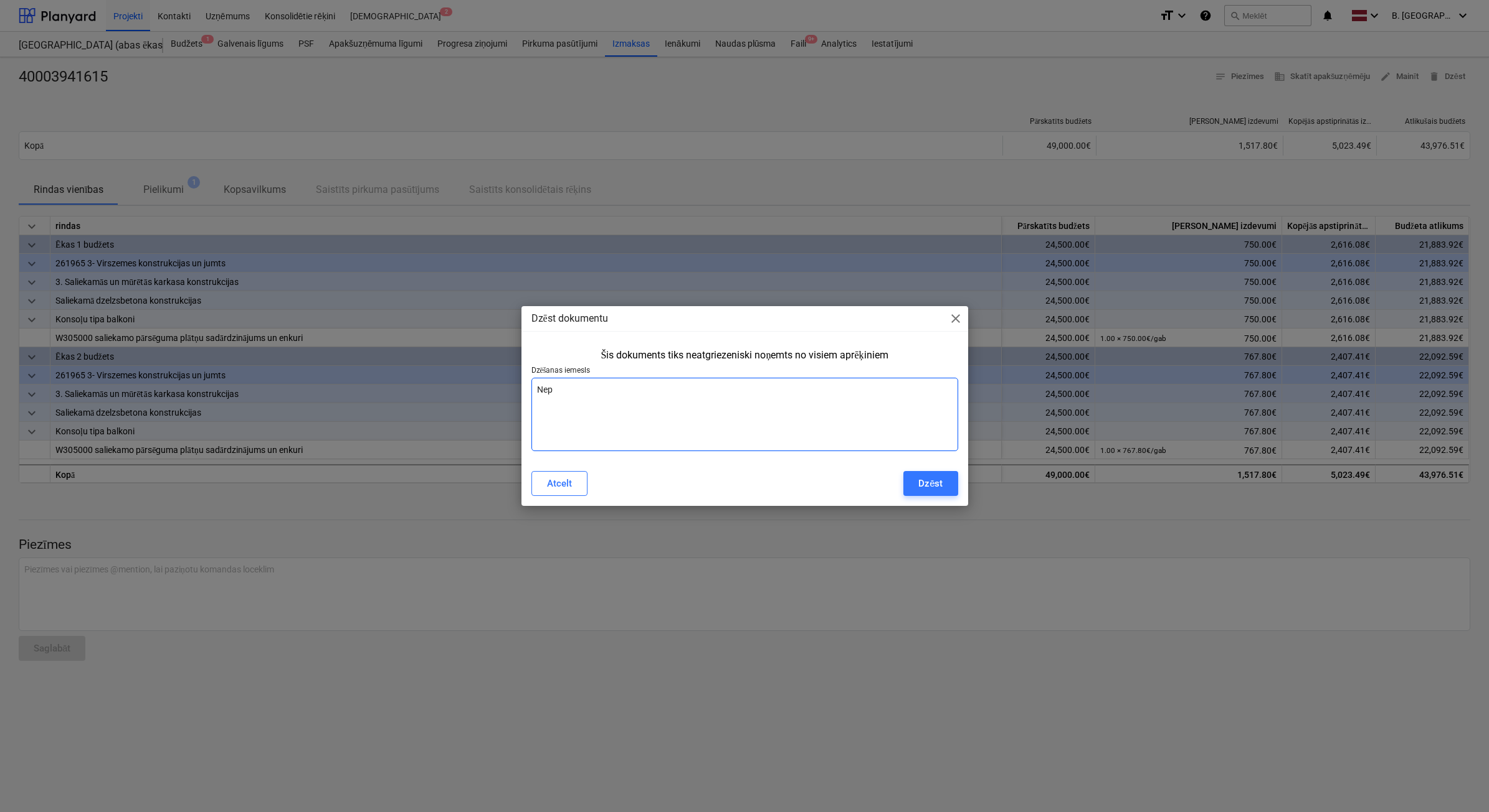
type textarea "x"
type textarea "Nepar"
type textarea "x"
type textarea "Nepare"
type textarea "x"
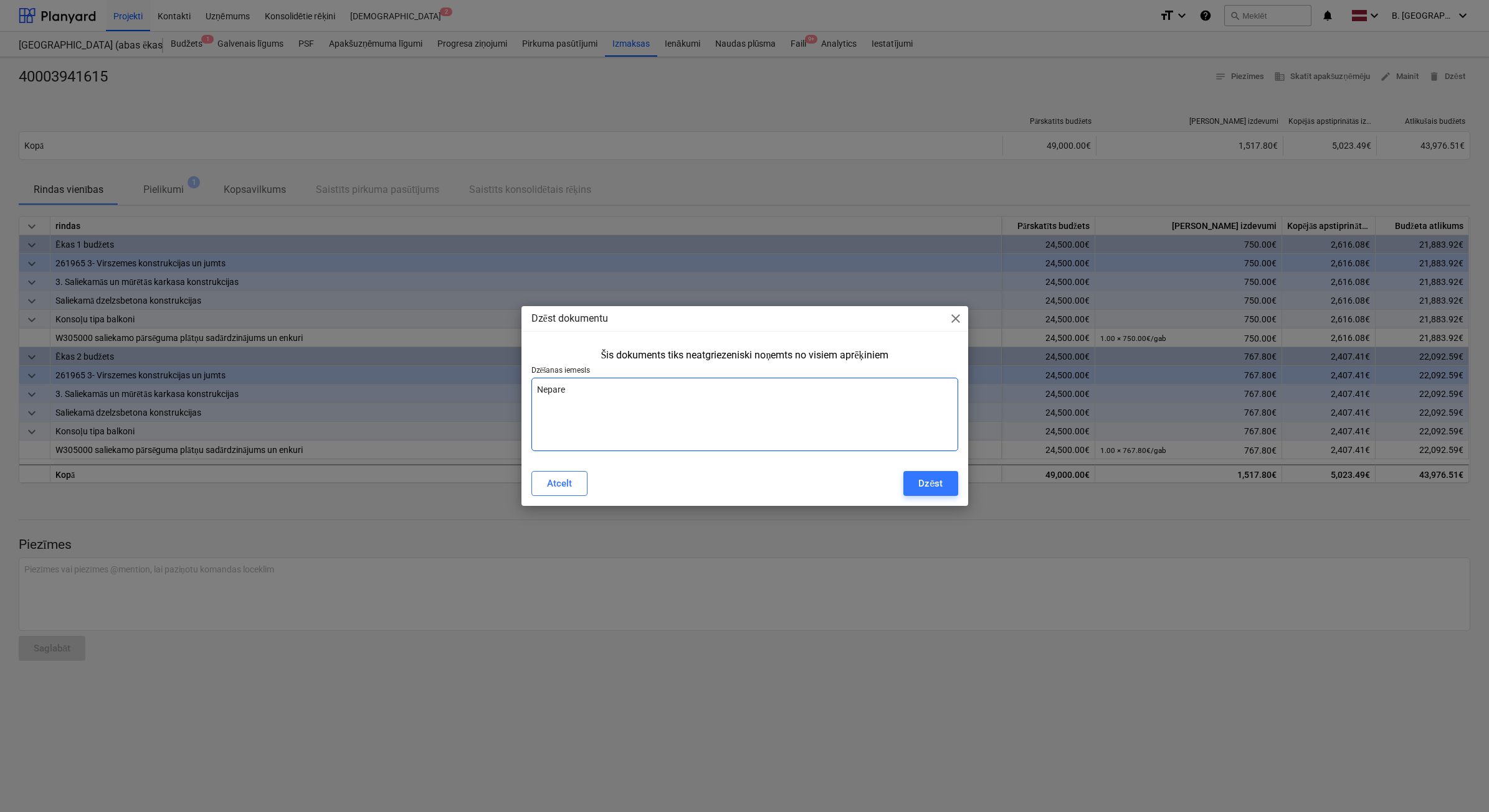
type textarea "Neparei"
type textarea "x"
type textarea "Nepareiz"
type textarea "x"
type textarea "Nepareiza"
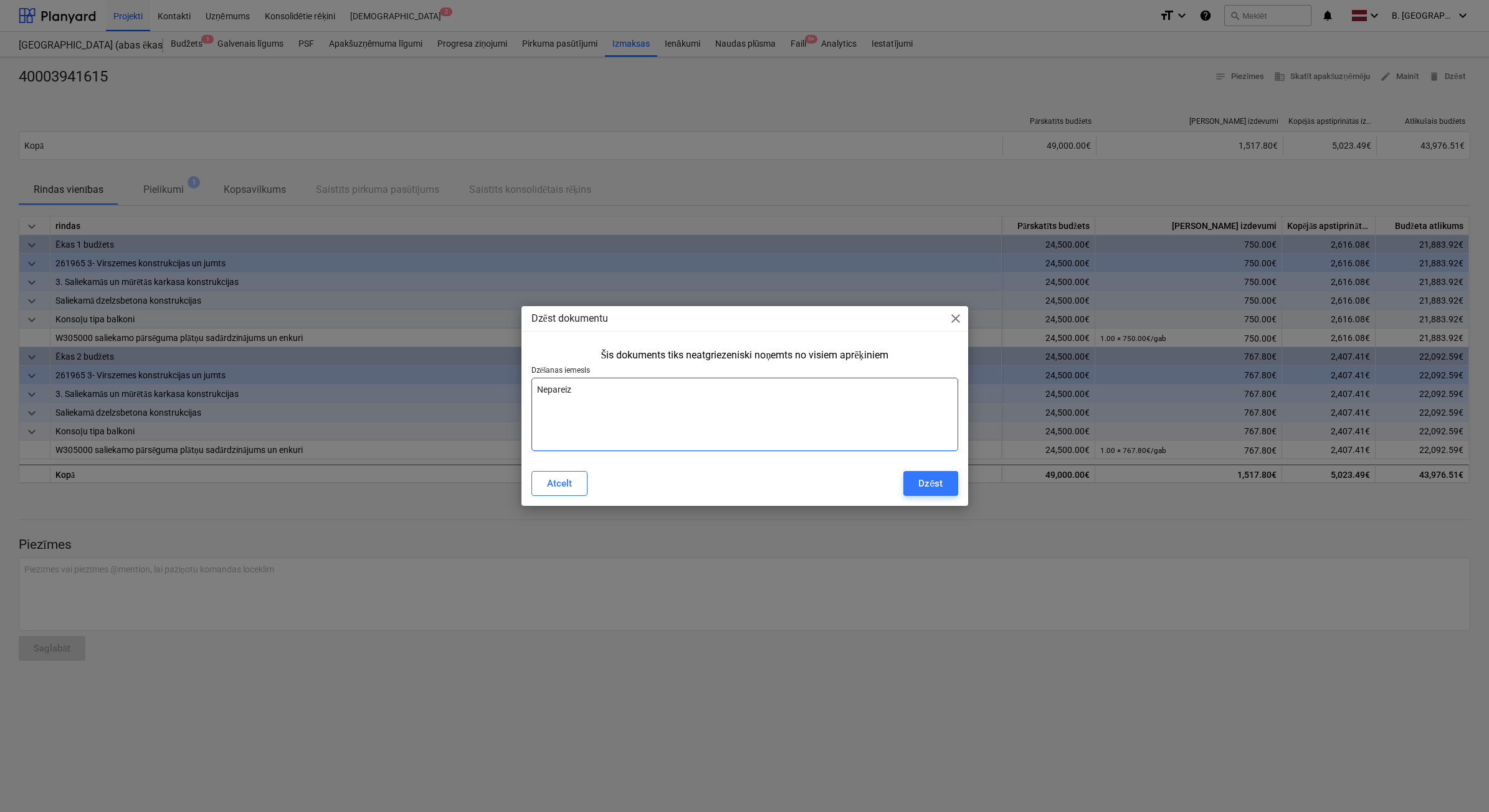
type textarea "x"
type textarea "Nepareiza"
type textarea "x"
type textarea "Nepareiza r"
type textarea "x"
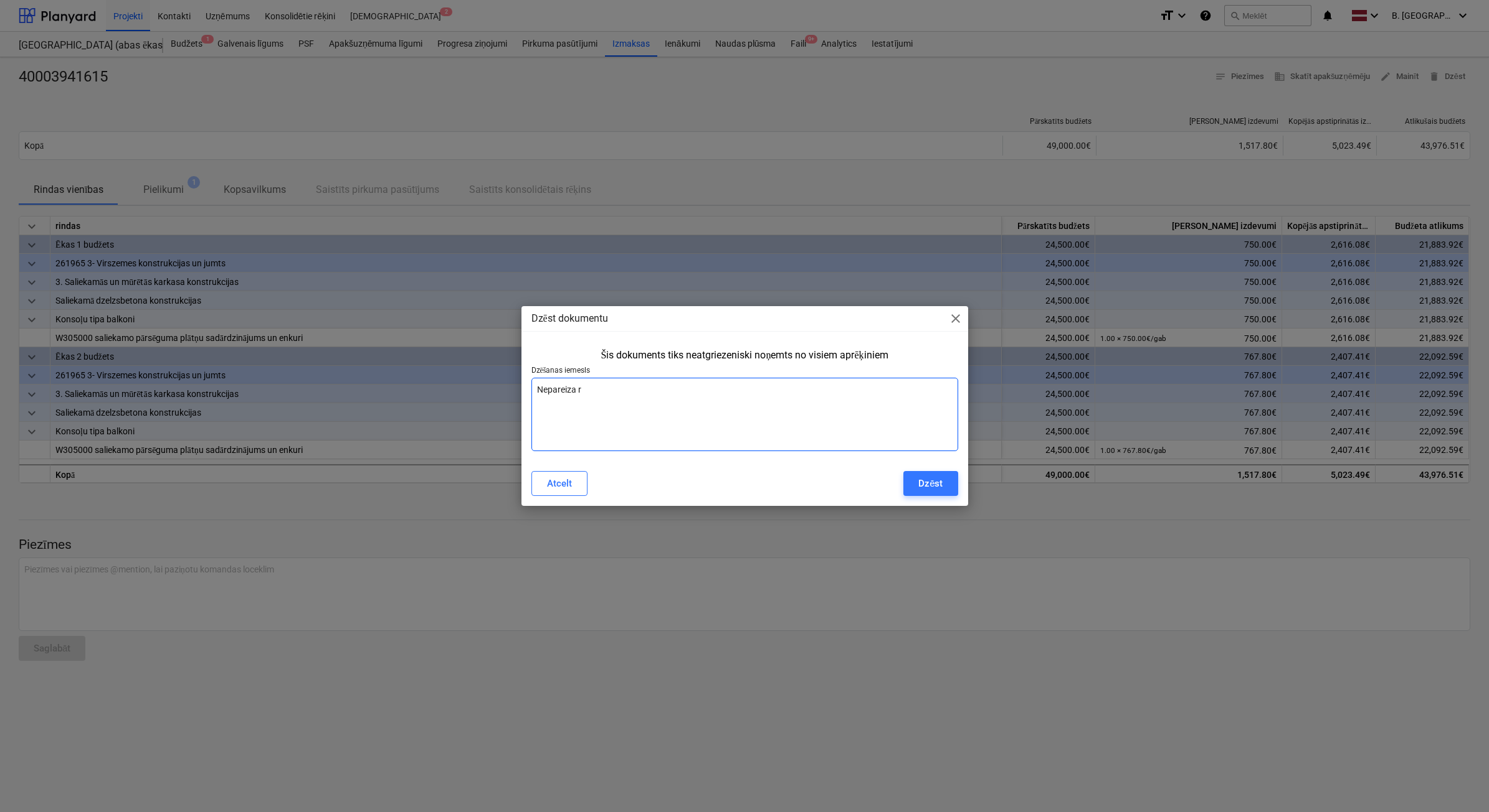
type textarea "Nepareiza rē"
type textarea "x"
type textarea "Nepareiza rēķ"
type textarea "x"
type textarea "Nepareiza rēķi"
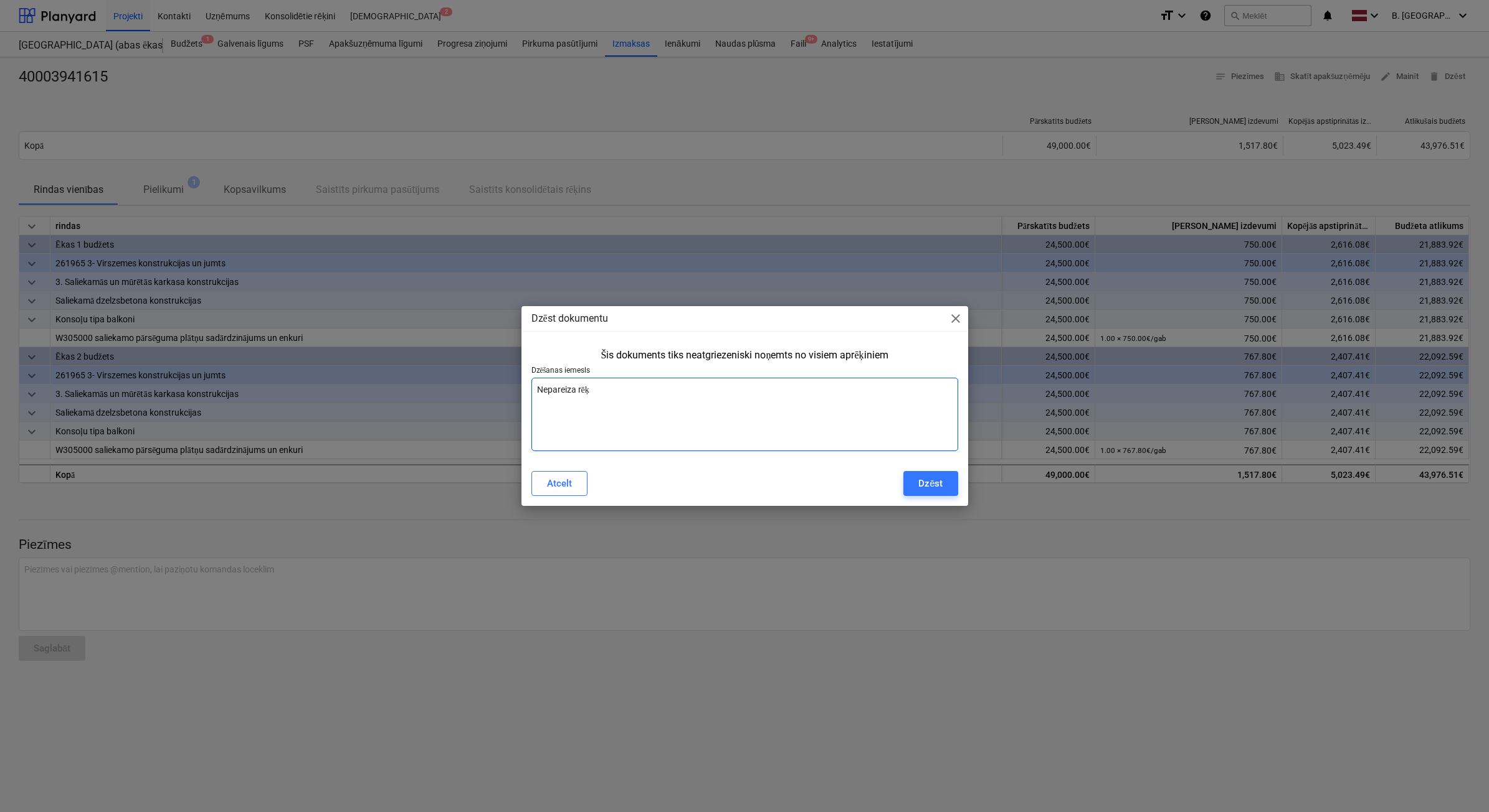
type textarea "x"
type textarea "Nepareiza rēķin"
type textarea "x"
type textarea "Nepareiza rēķina"
type textarea "x"
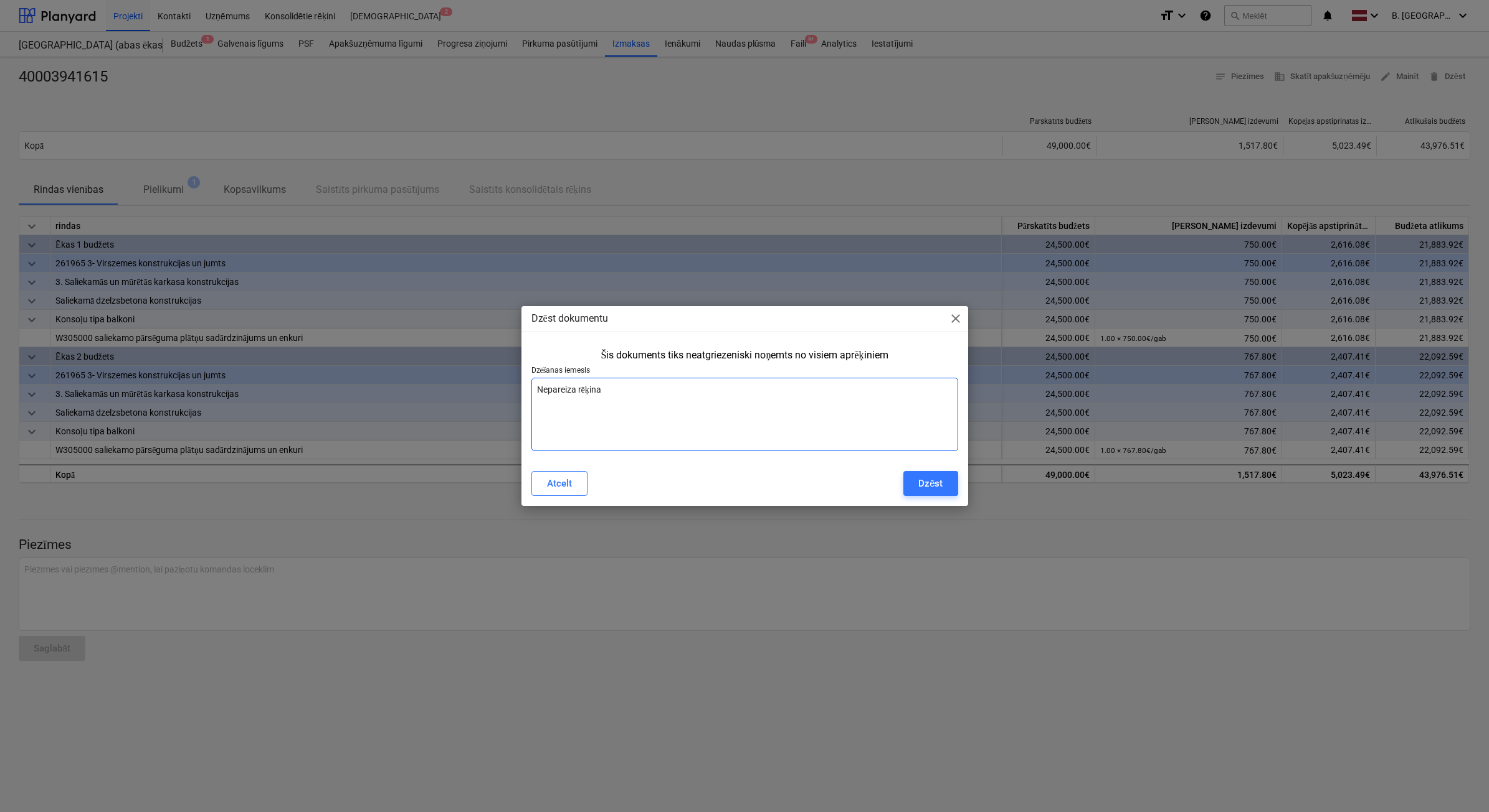
type textarea "Nepareiza rēķina"
type textarea "x"
type textarea "Nepareiza rēķina s"
type textarea "x"
type textarea "Nepareiza rēķina su"
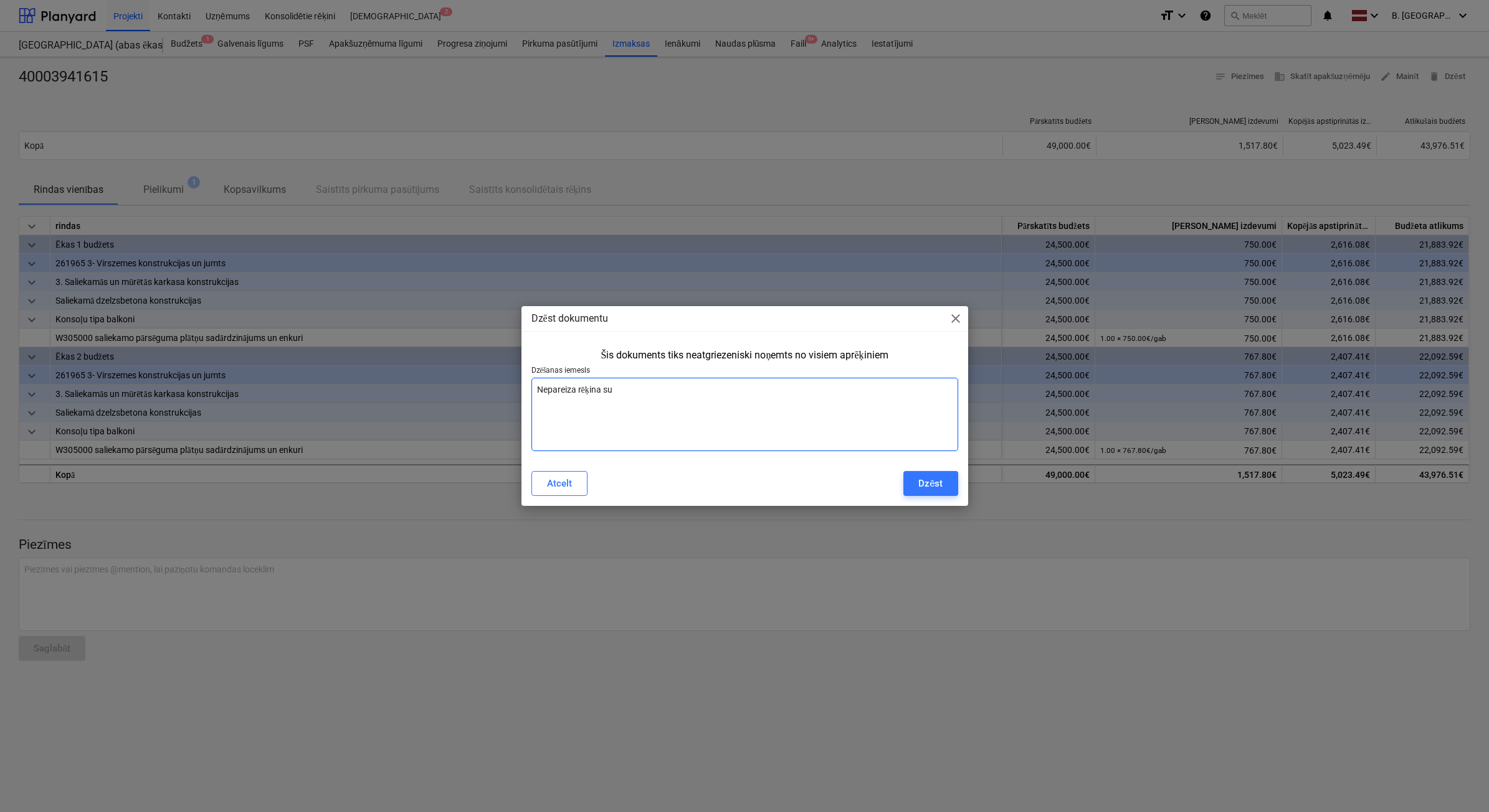
type textarea "x"
type textarea "Nepareiza rēķina sum"
type textarea "x"
type textarea "Nepareiza rēķina summ"
type textarea "x"
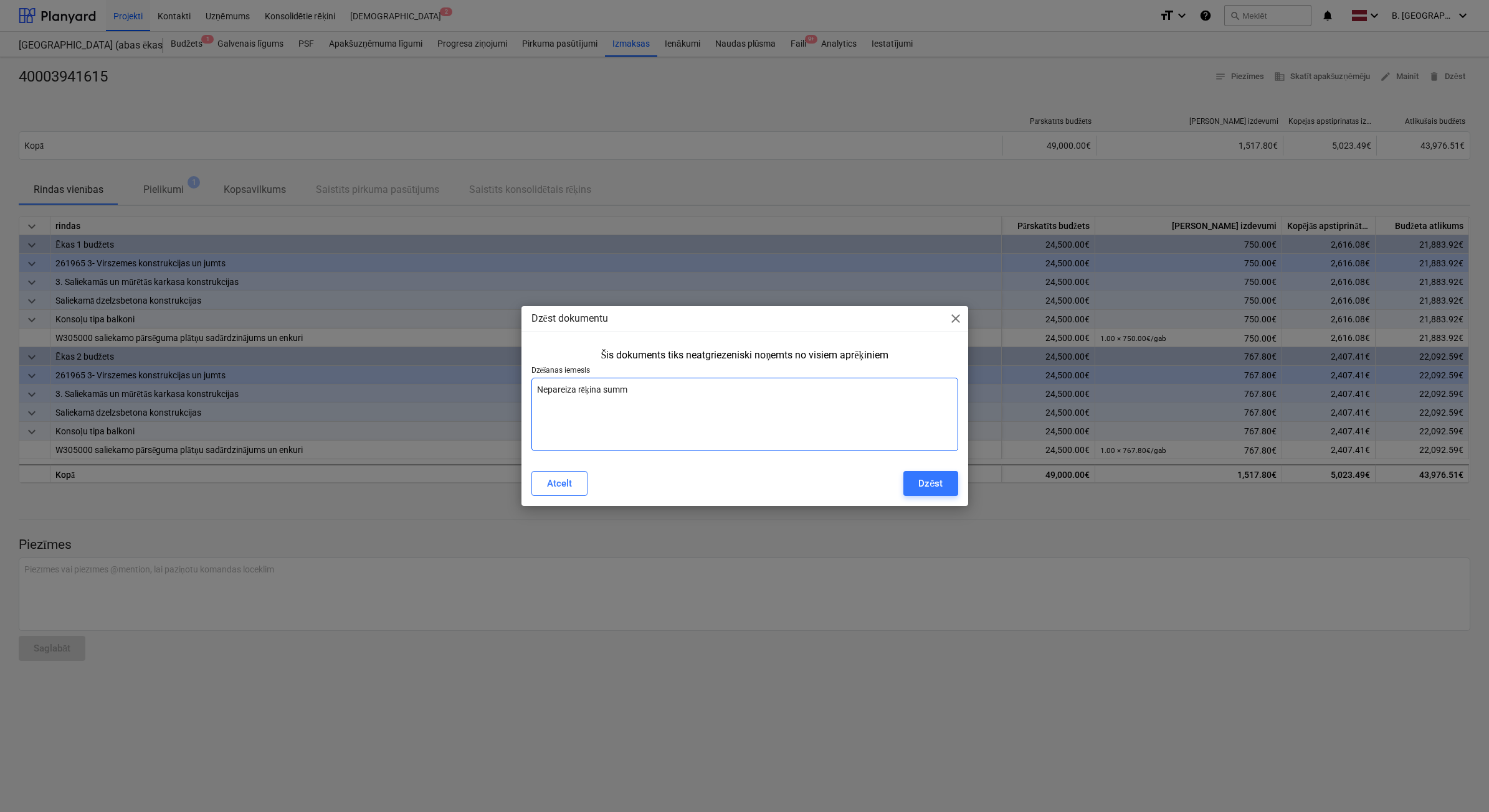
type textarea "Nepareiza rēķina summa"
type textarea "x"
type textarea "Nepareiza rēķina summa."
type textarea "x"
type textarea "Nepareiza rēķina summa."
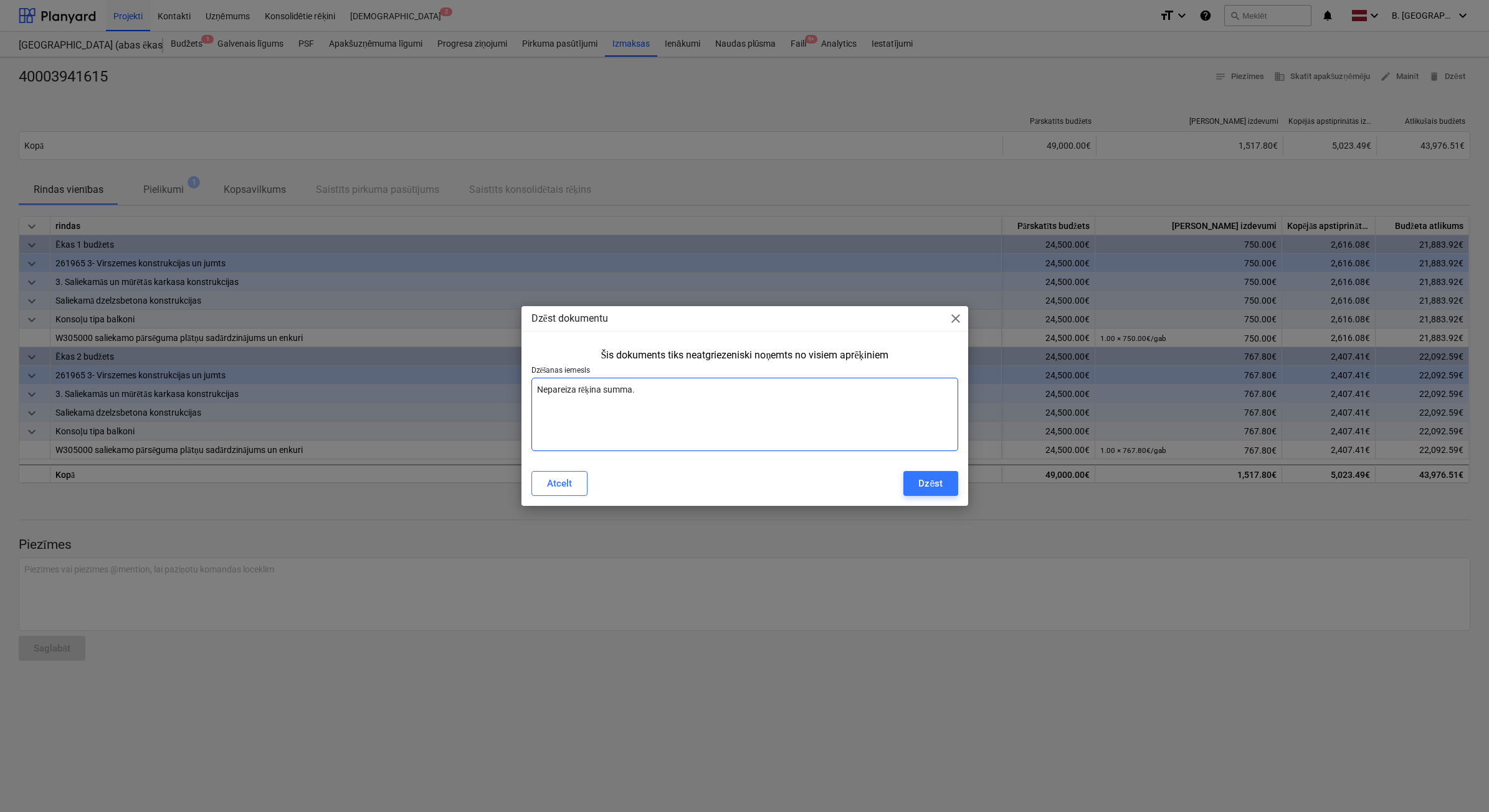
type textarea "x"
type textarea "Nepareiza rēķina summa. I"
type textarea "x"
type textarea "Nepareiza rēķina summa. Iz"
type textarea "x"
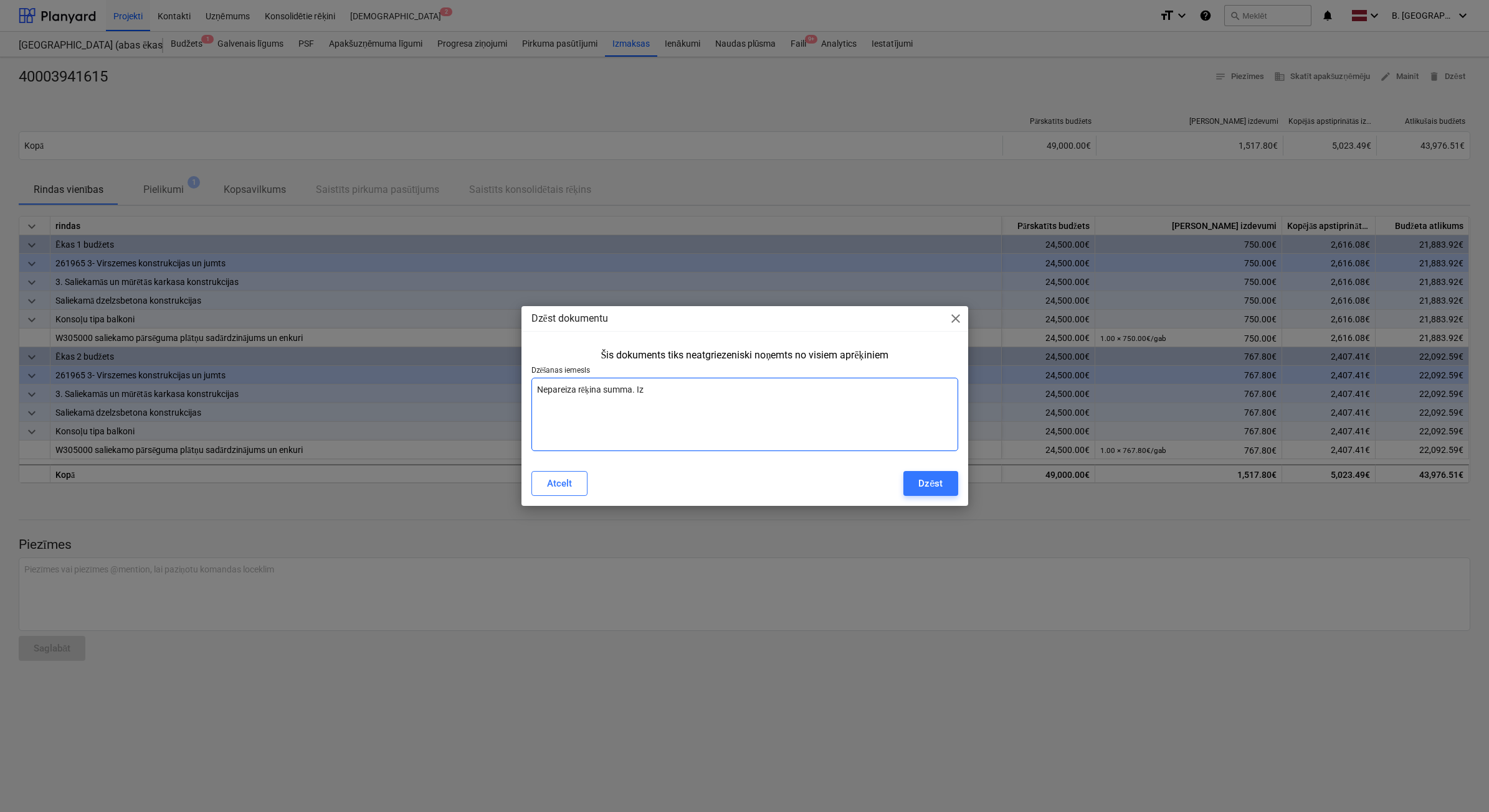
type textarea "Nepareiza rēķina summa. Izl"
type textarea "x"
type textarea "Nepareiza rēķina summa. Izla"
type textarea "x"
type textarea "Nepareiza rēķina summa. Izlab"
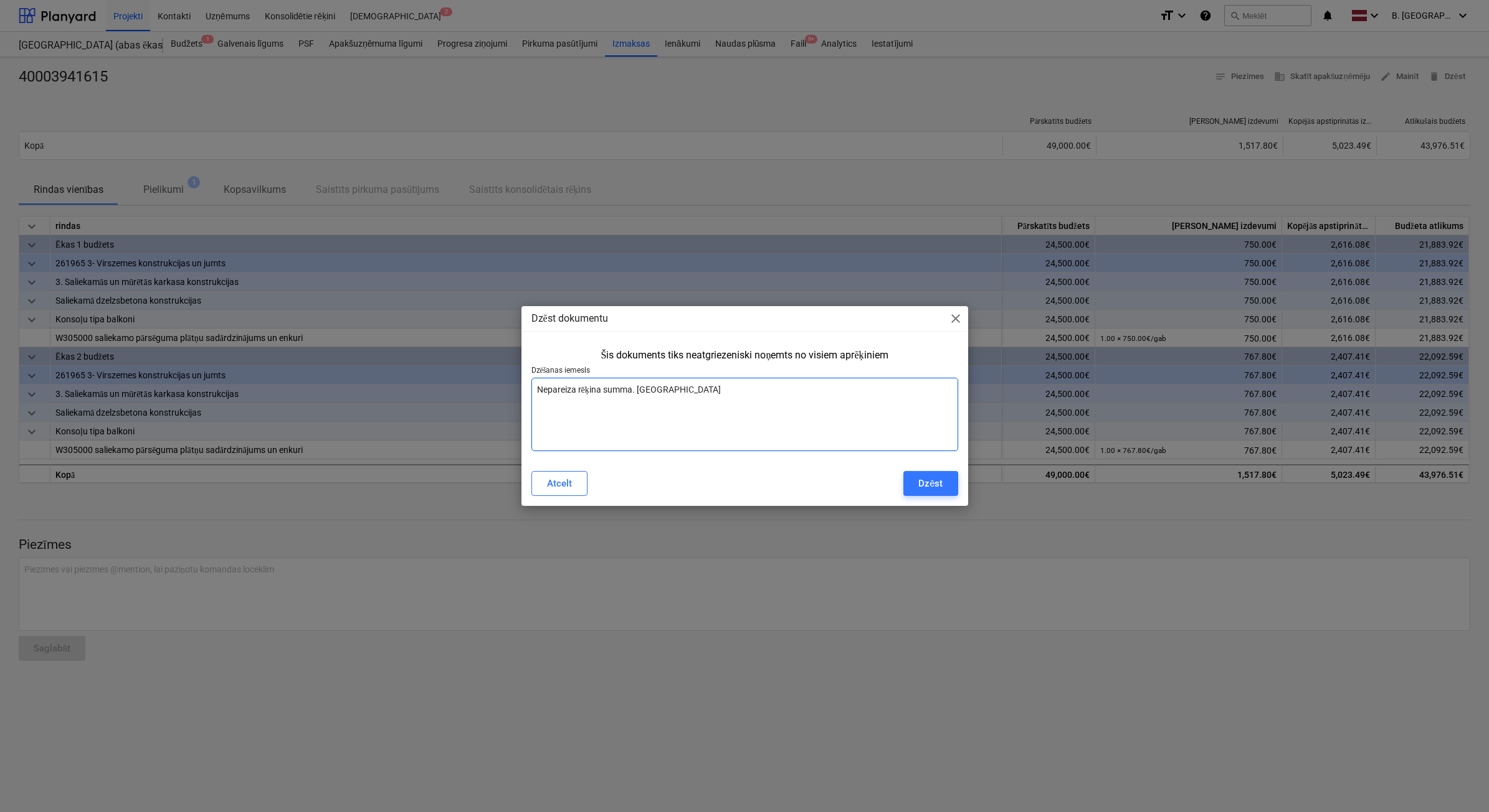
type textarea "x"
type textarea "Nepareiza rēķina summa. Izlabo"
type textarea "x"
type textarea "Nepareiza rēķina summa. Izlabot"
type textarea "x"
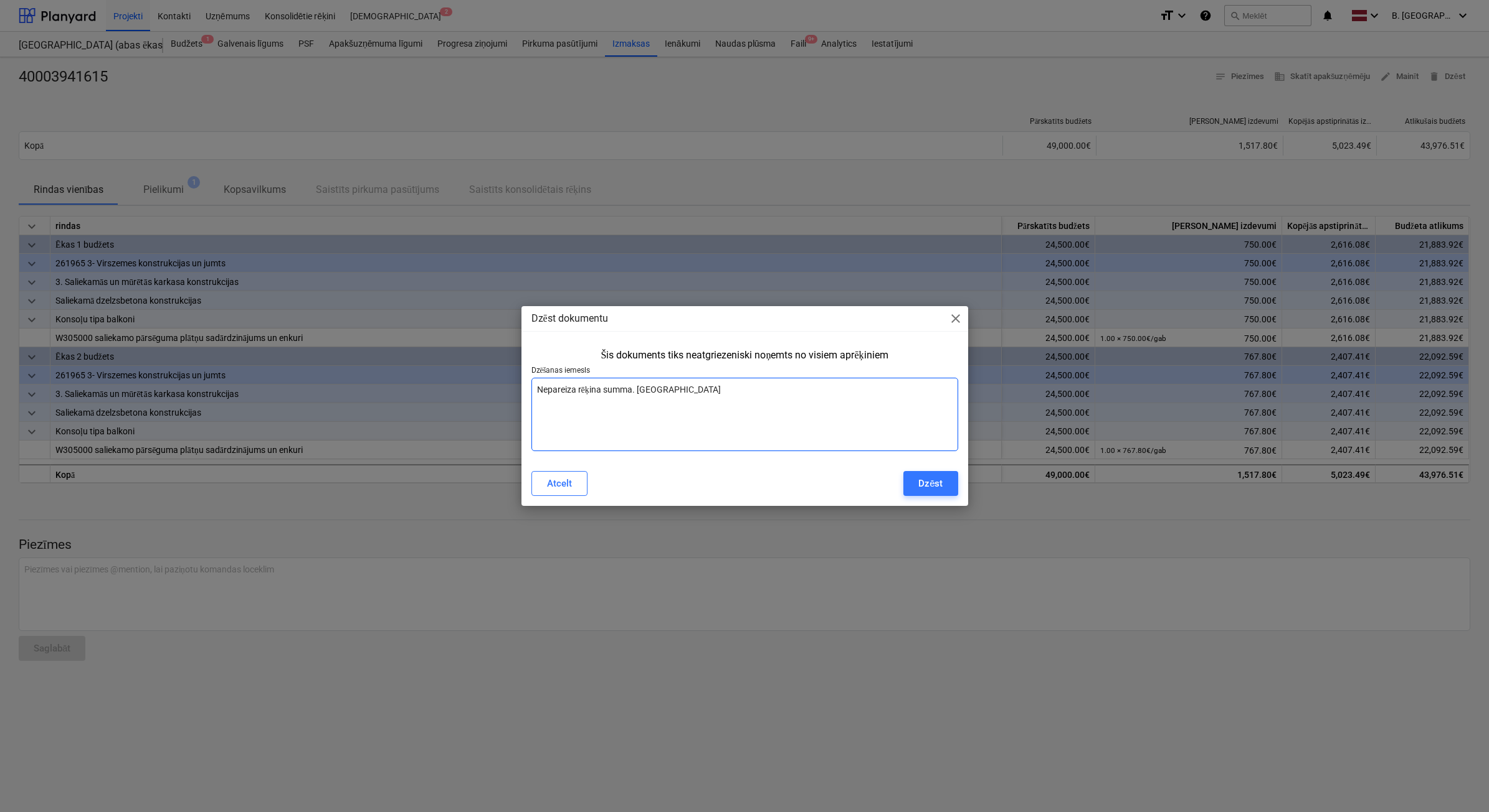
type textarea "Nepareiza rēķina summa. Izlabota"
type textarea "x"
type textarea "Nepareiza rēķina summa. Izlabotai"
type textarea "x"
type textarea "Nepareiza rēķina summa. Izlabotais"
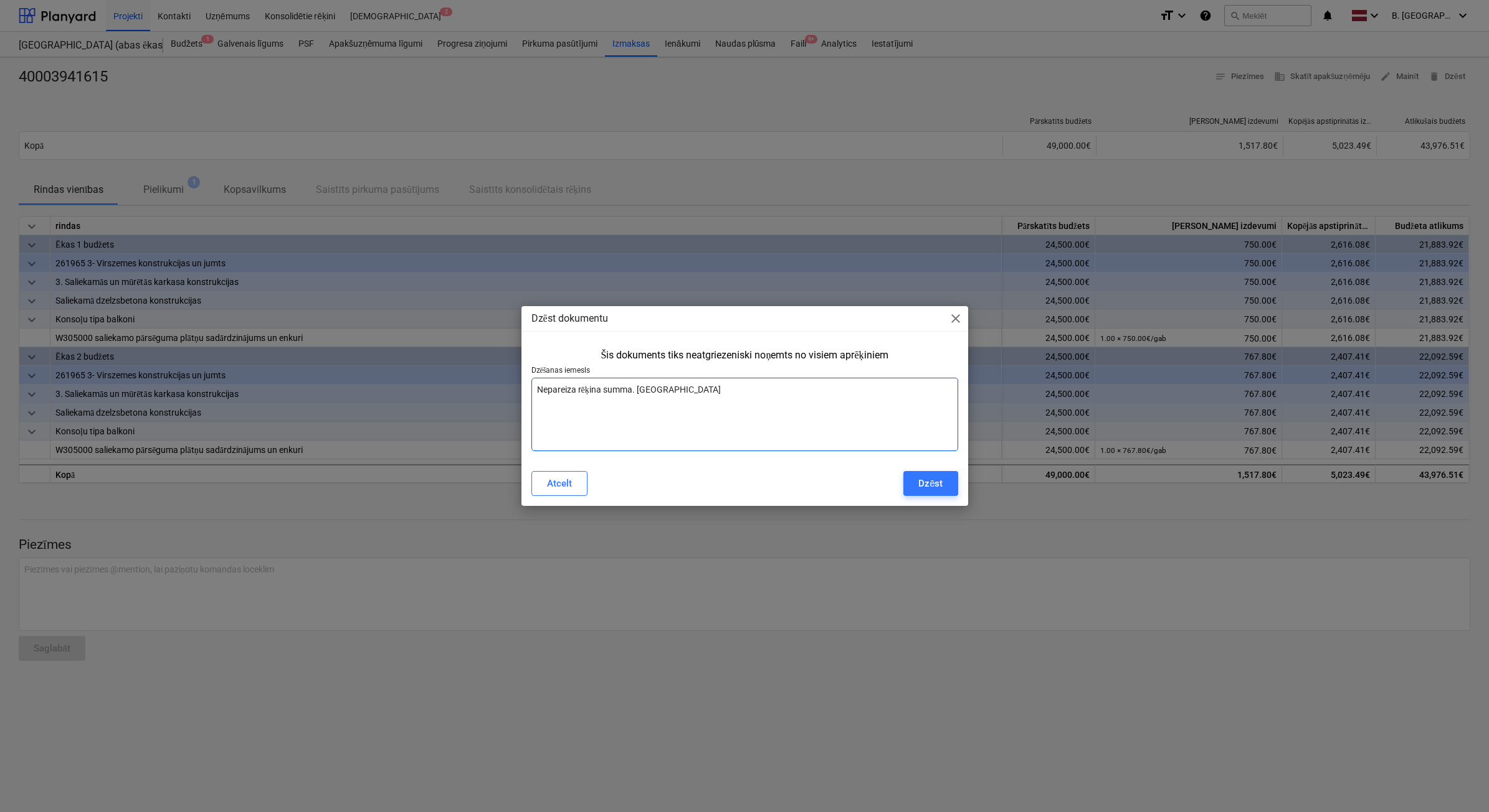
type textarea "x"
type textarea "Nepareiza rēķina summa. Izlabotais"
type textarea "x"
type textarea "Nepareiza rēķina summa. Izlabotais r"
type textarea "x"
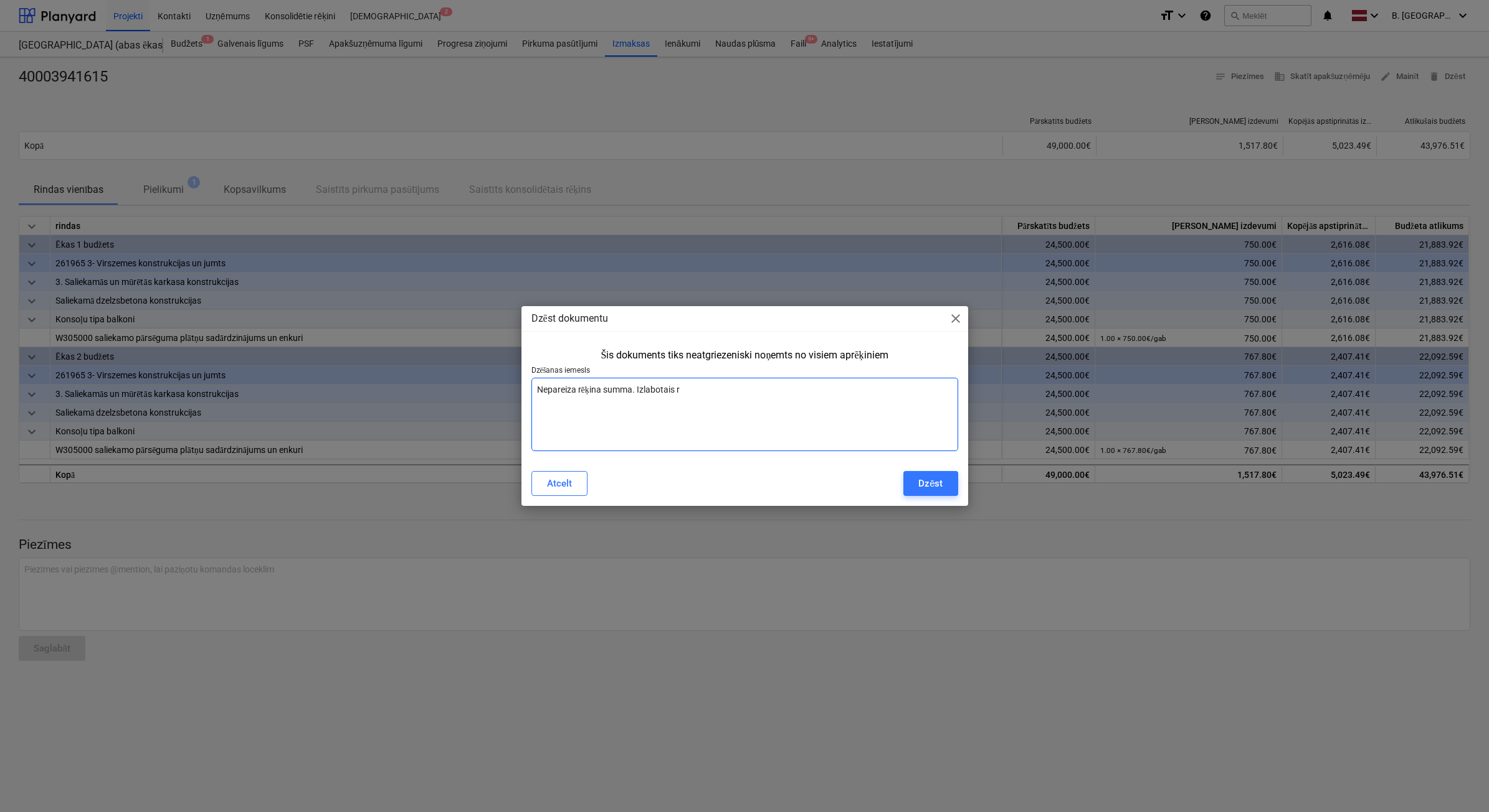
type textarea "Nepareiza rēķina summa. Izlabotais rē"
type textarea "x"
type textarea "Nepareiza rēķina summa. Izlabotais rēķ"
type textarea "x"
type textarea "Nepareiza rēķina summa. Izlabotais rēķi"
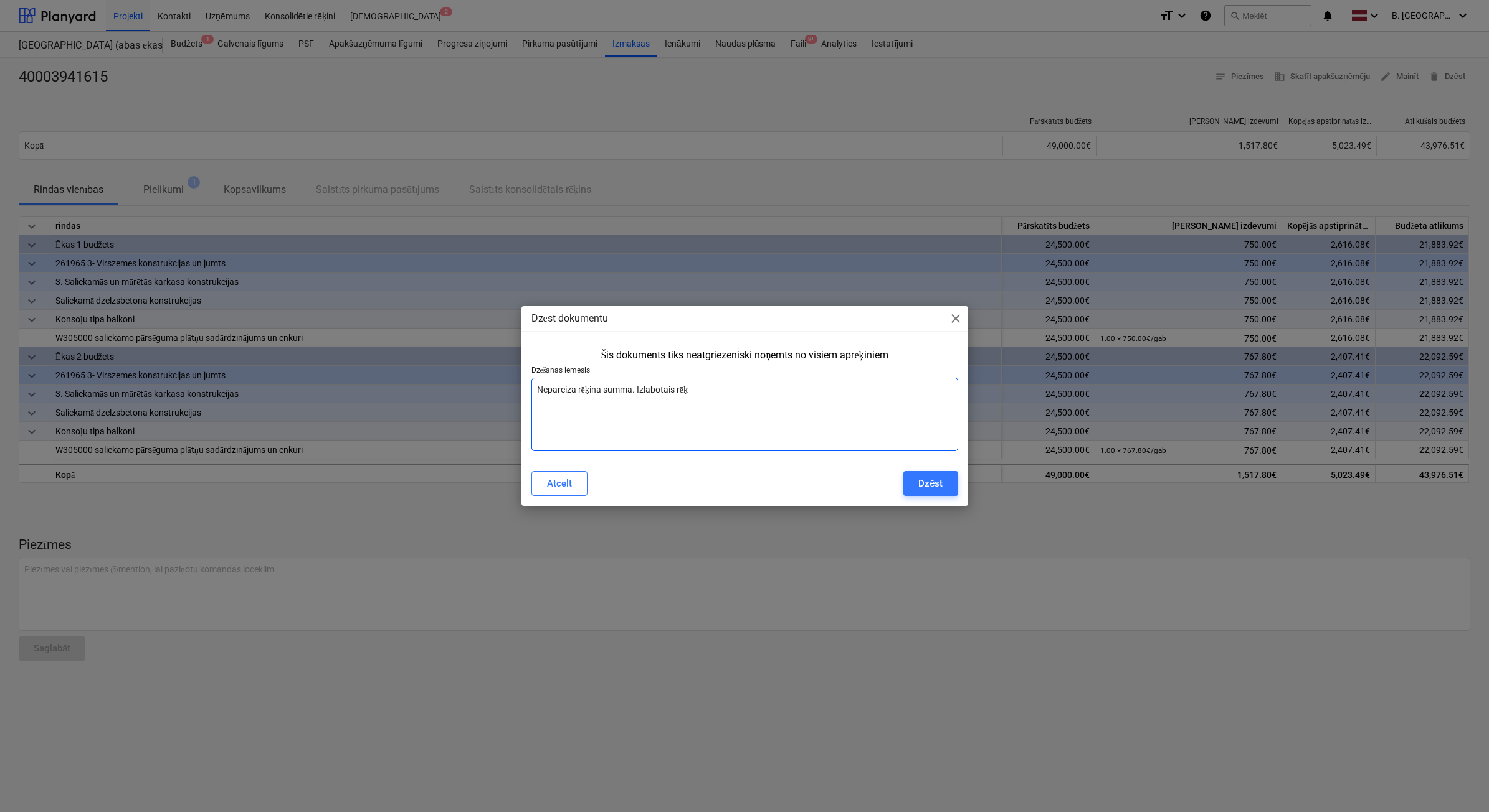
type textarea "x"
type textarea "Nepareiza rēķina summa. Izlabotais rēķin"
type textarea "x"
type textarea "Nepareiza rēķina summa. Izlabotais rēķins"
type textarea "x"
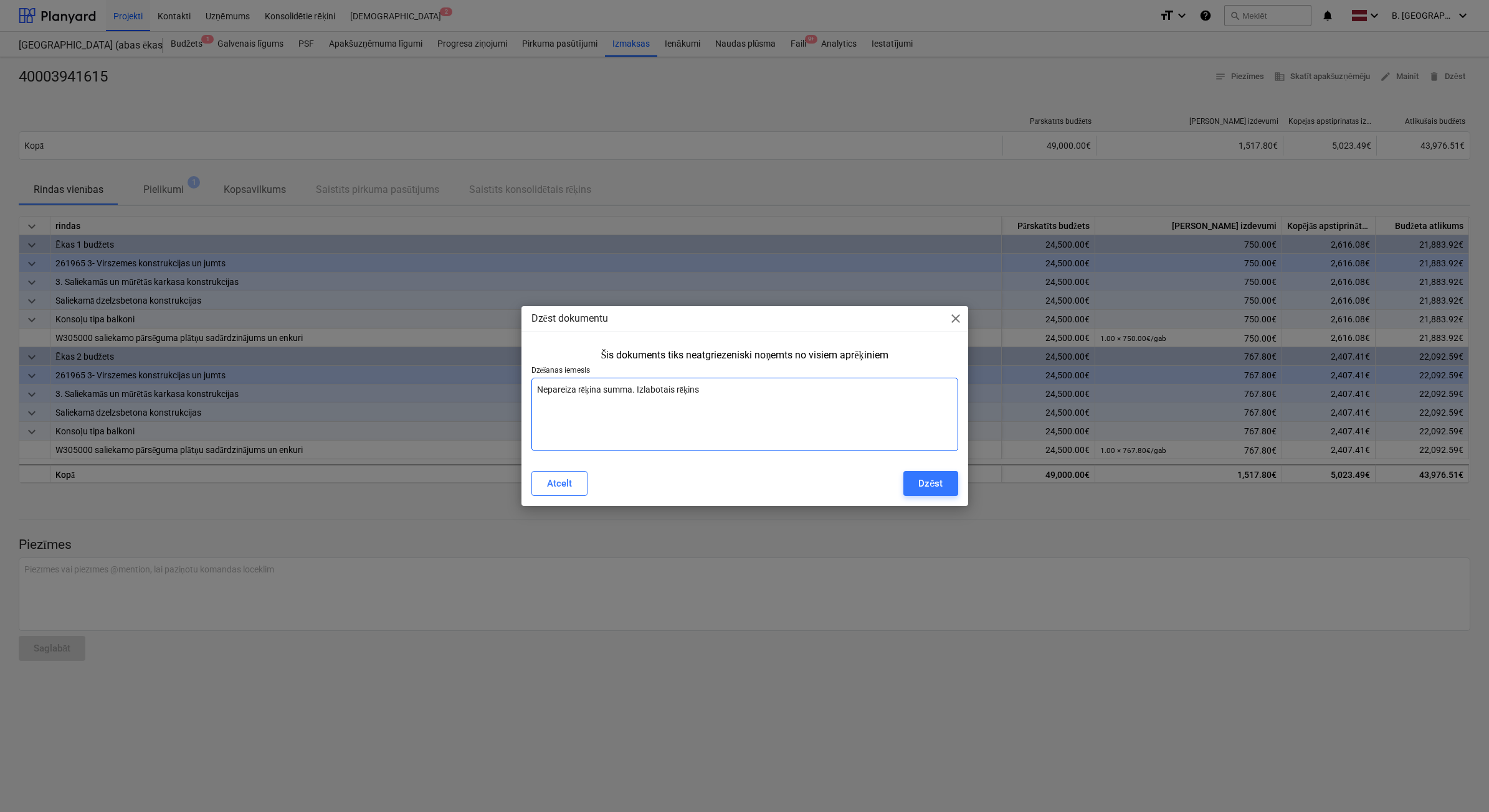
type textarea "Nepareiza rēķina summa. Izlabotais rēķins"
type textarea "x"
type textarea "Nepareiza rēķina summa. Izlabotais rēķins j"
type textarea "x"
type textarea "Nepareiza rēķina summa. Izlabotais rēķins ja"
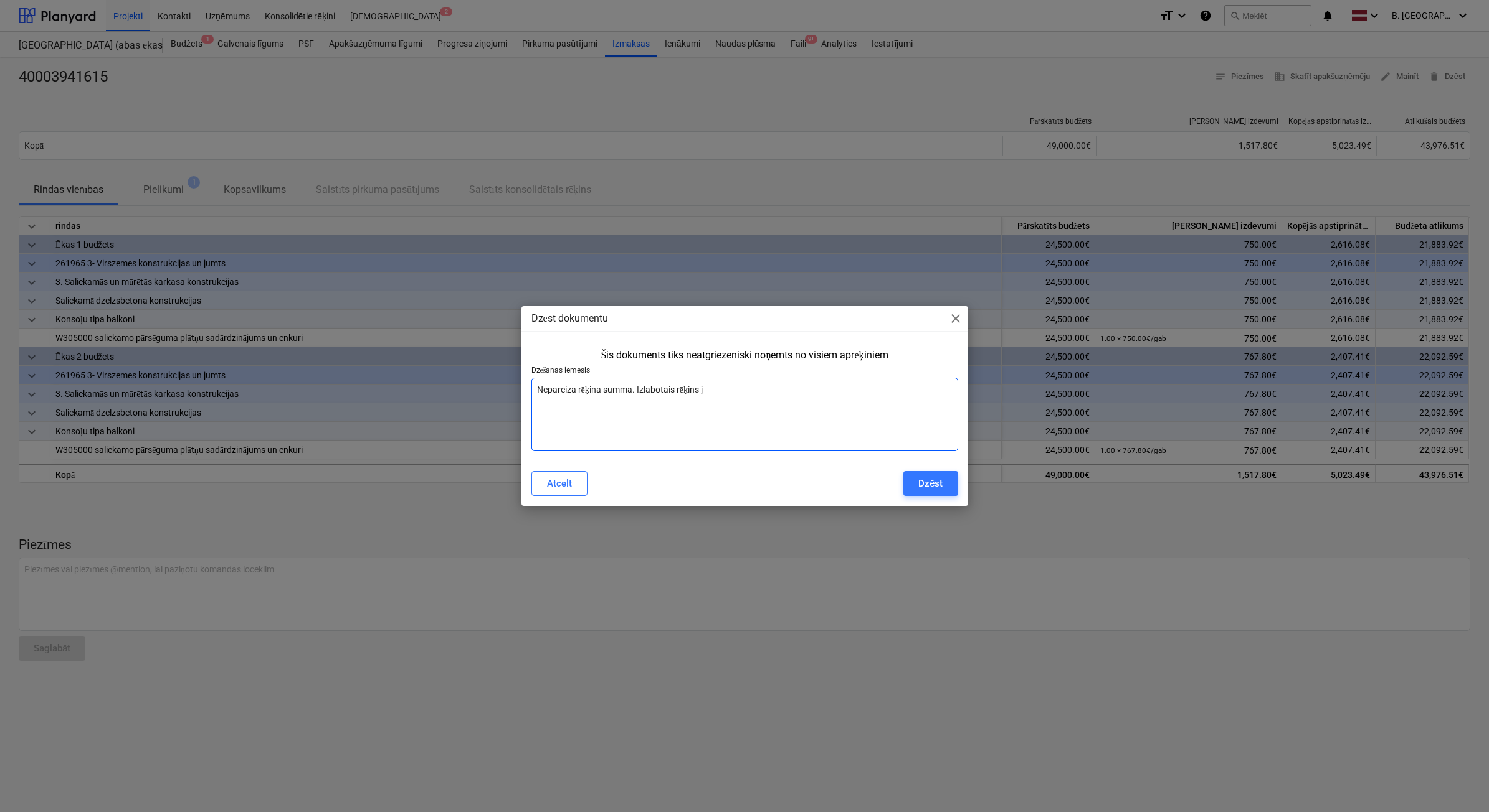
type textarea "x"
type textarea "Nepareiza rēķina summa. Izlabotais rēķins jau"
type textarea "x"
type textarea "Nepareiza rēķina summa. Izlabotais rēķins jau"
type textarea "x"
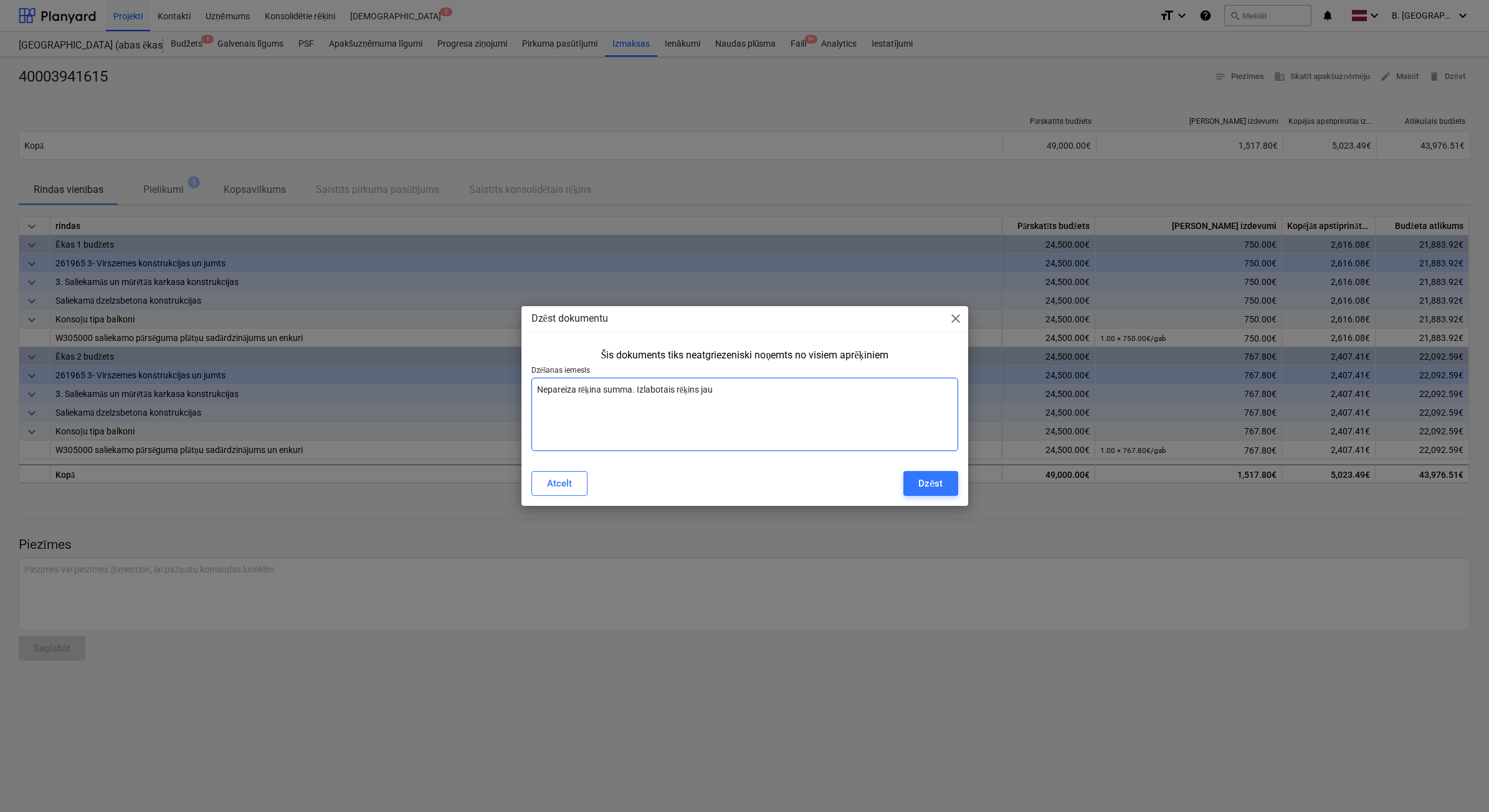
type textarea "Nepareiza rēķina summa. Izlabotais rēķins jau s"
type textarea "x"
type textarea "Nepareiza rēķina summa. Izlabotais rēķins jau sa"
type textarea "x"
type textarea "Nepareiza rēķina summa. Izlabotais rēķins jau saņ"
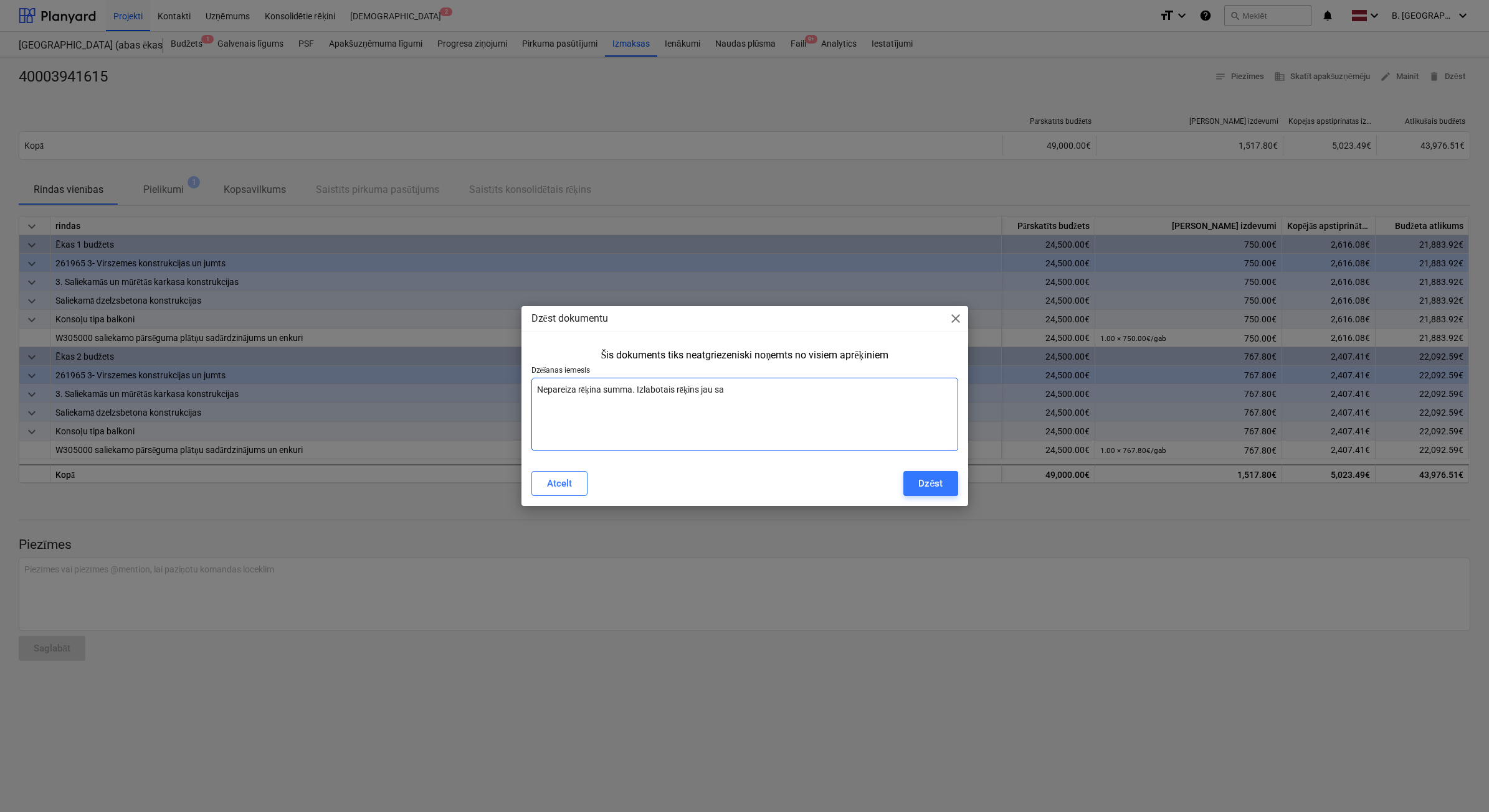
type textarea "x"
type textarea "Nepareiza rēķina summa. Izlabotais rēķins jau saņe"
type textarea "x"
type textarea "Nepareiza rēķina summa. Izlabotais rēķins jau saņem"
type textarea "x"
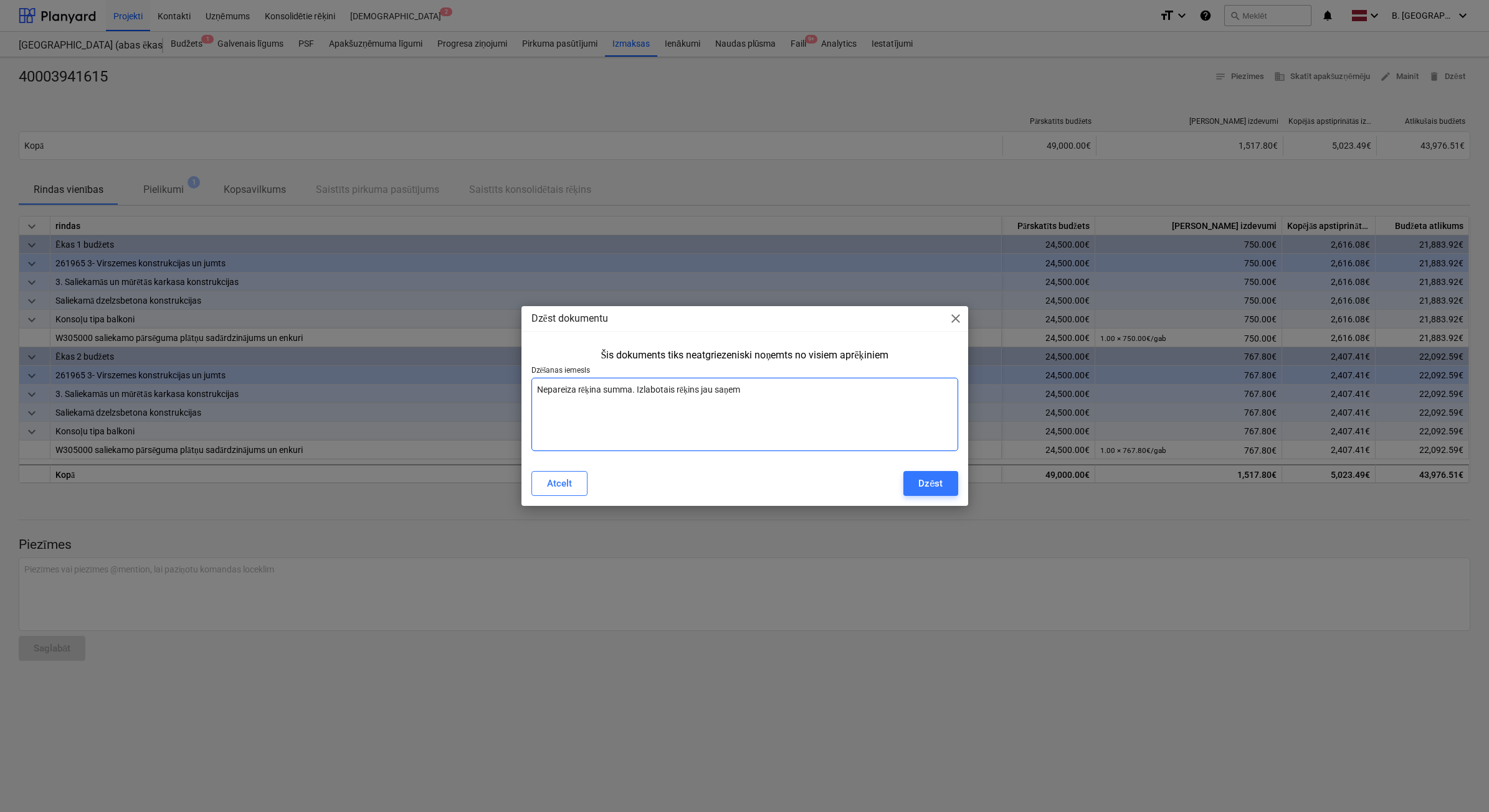
type textarea "Nepareiza rēķina summa. Izlabotais rēķins jau saņemt"
type textarea "x"
type textarea "Nepareiza rēķina summa. Izlabotais rēķins jau saņemts"
type textarea "x"
type textarea "Nepareiza rēķina summa. Izlabotais rēķins jau saņemts"
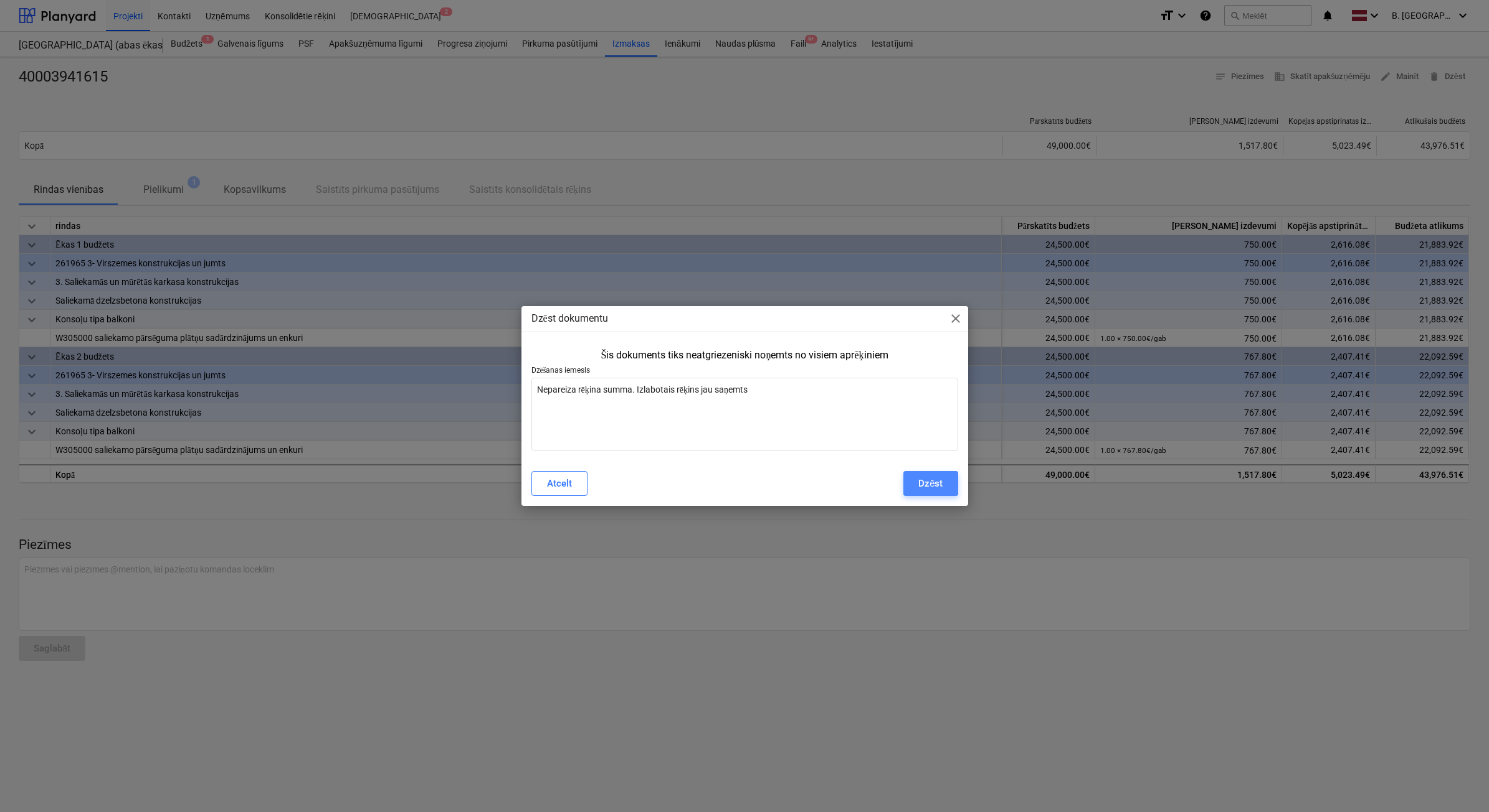
click at [929, 484] on div "Dzēst" at bounding box center [930, 483] width 24 height 16
type textarea "x"
